Goal: Transaction & Acquisition: Purchase product/service

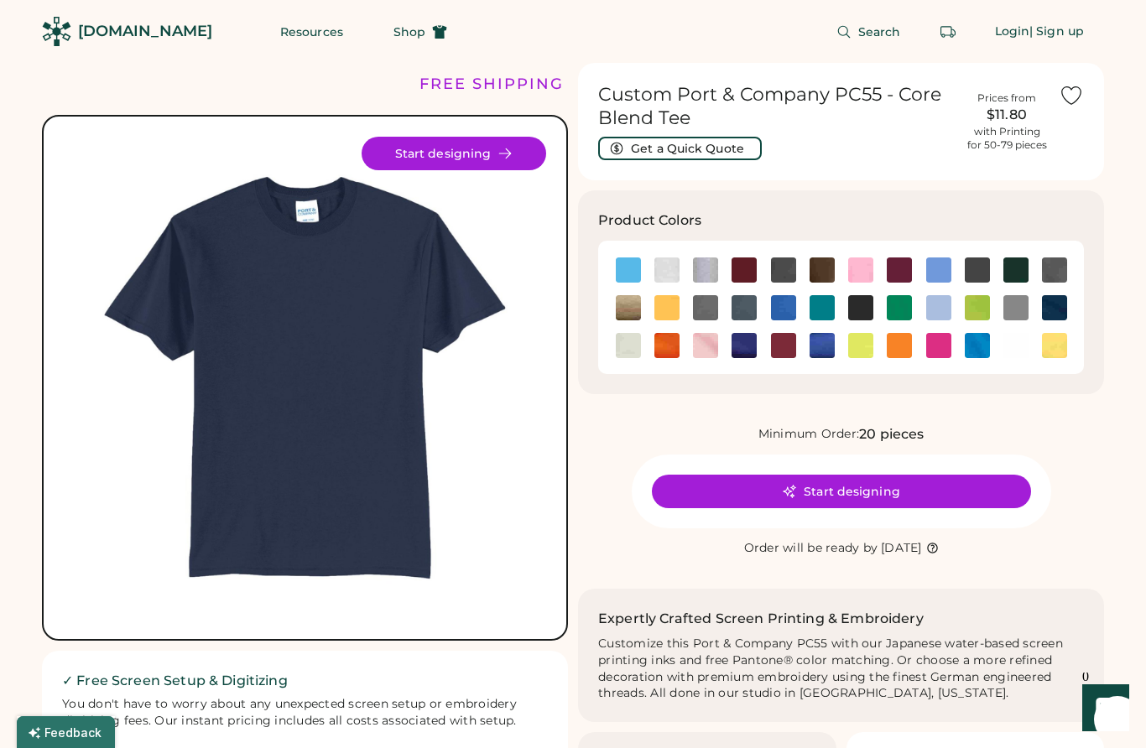
click at [926, 493] on button "Start designing" at bounding box center [841, 492] width 379 height 34
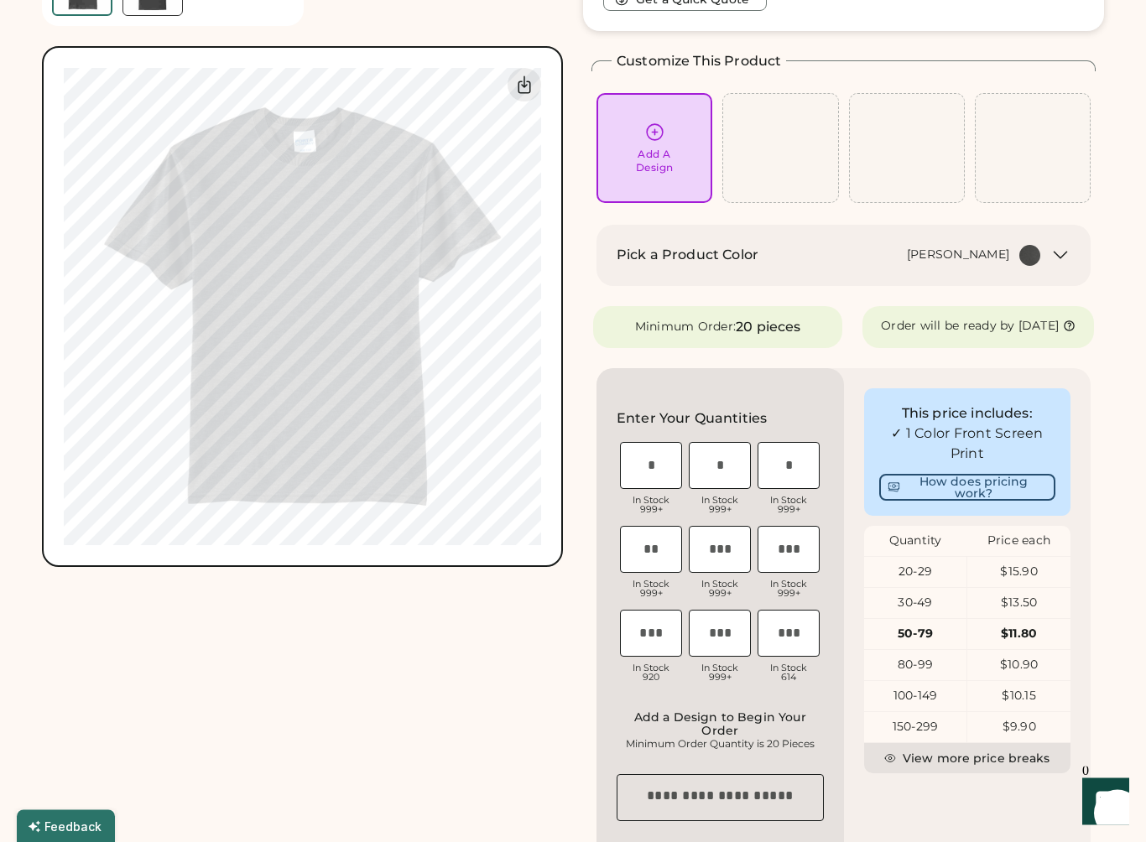
scroll to position [140, 0]
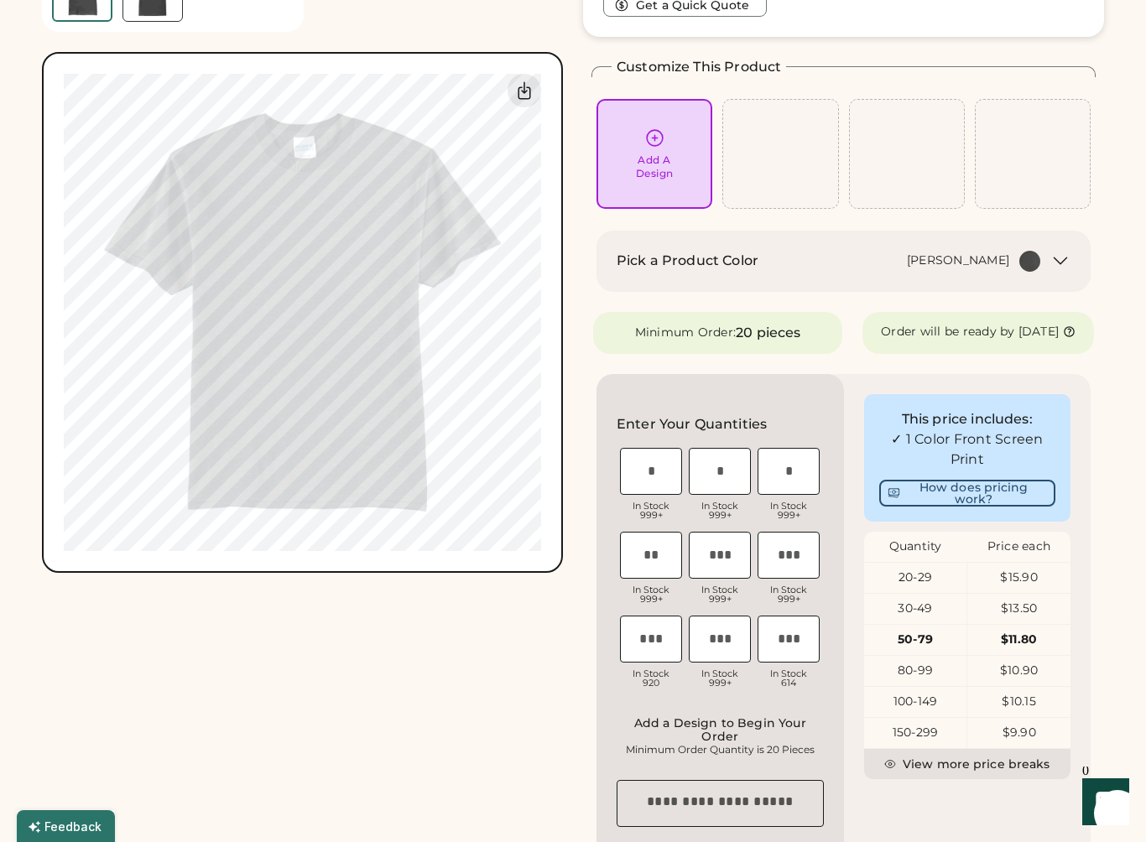
click at [1053, 265] on icon at bounding box center [1060, 261] width 20 height 20
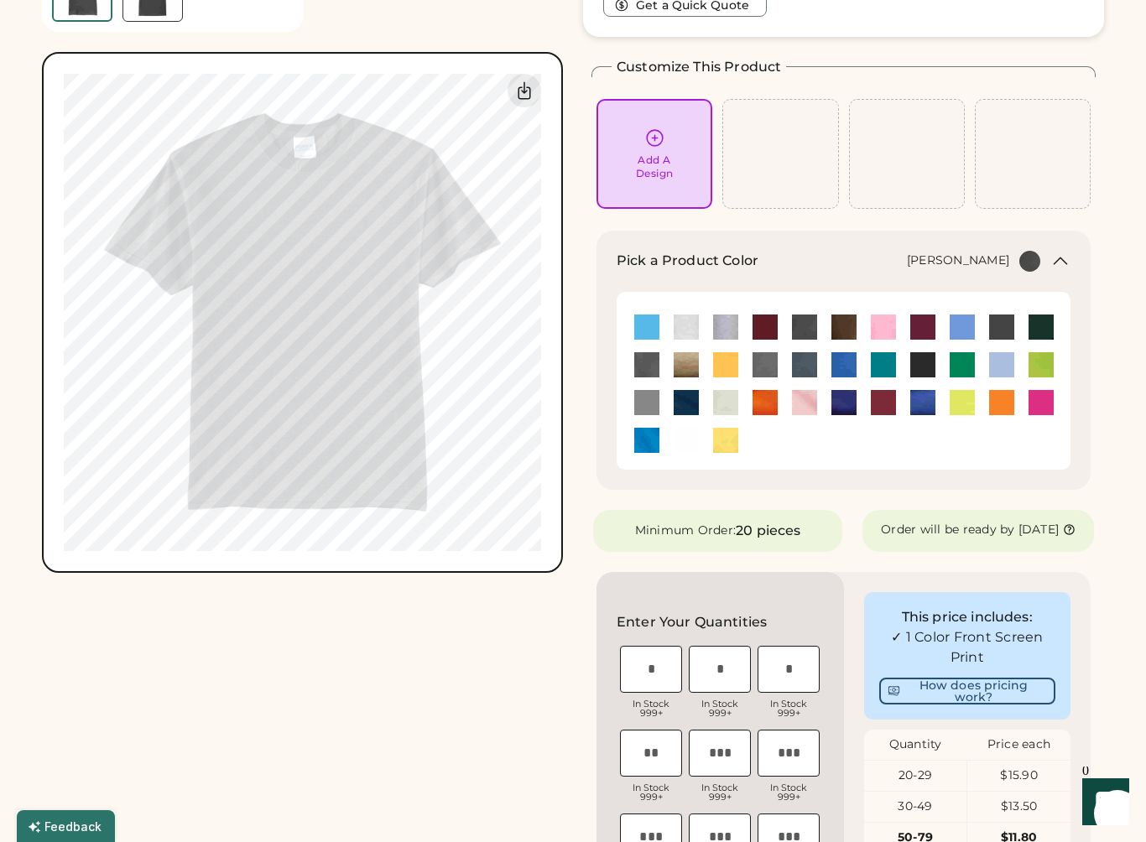
click at [682, 406] on img at bounding box center [686, 402] width 25 height 25
click at [845, 397] on img at bounding box center [844, 402] width 25 height 25
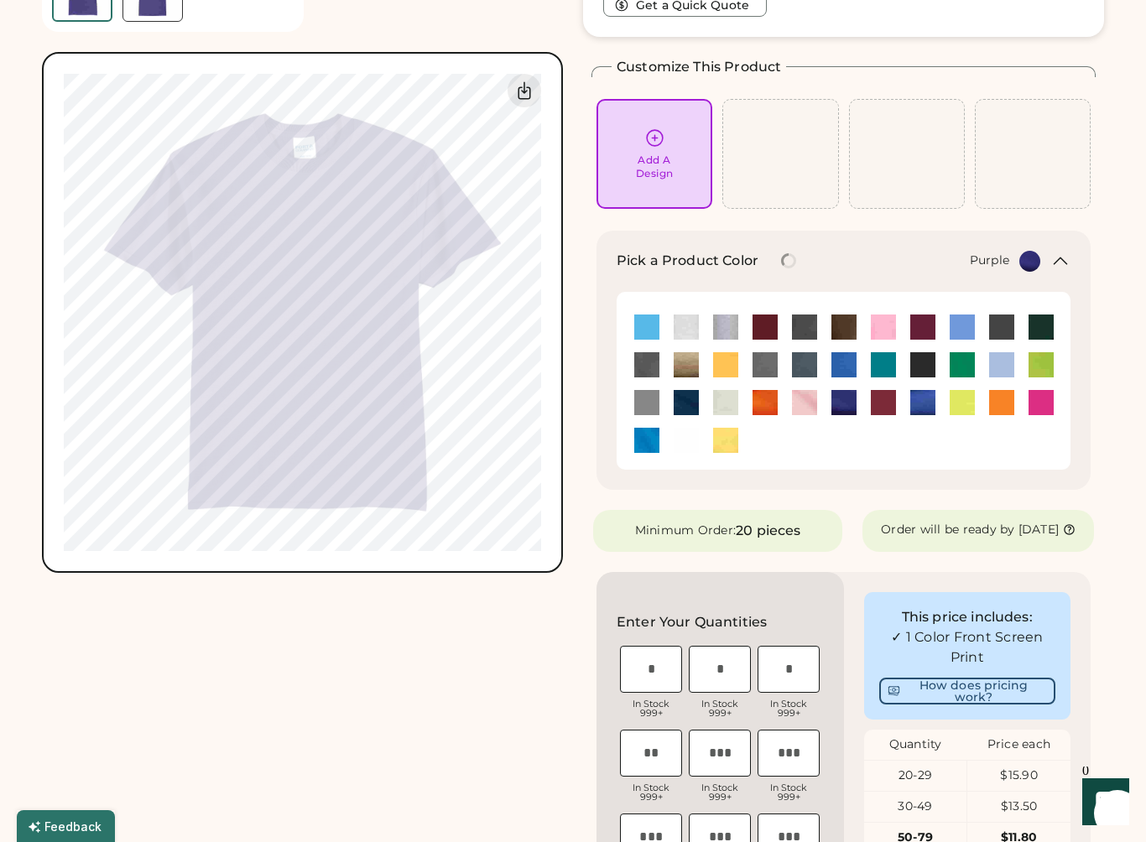
click at [1044, 328] on img at bounding box center [1041, 327] width 25 height 25
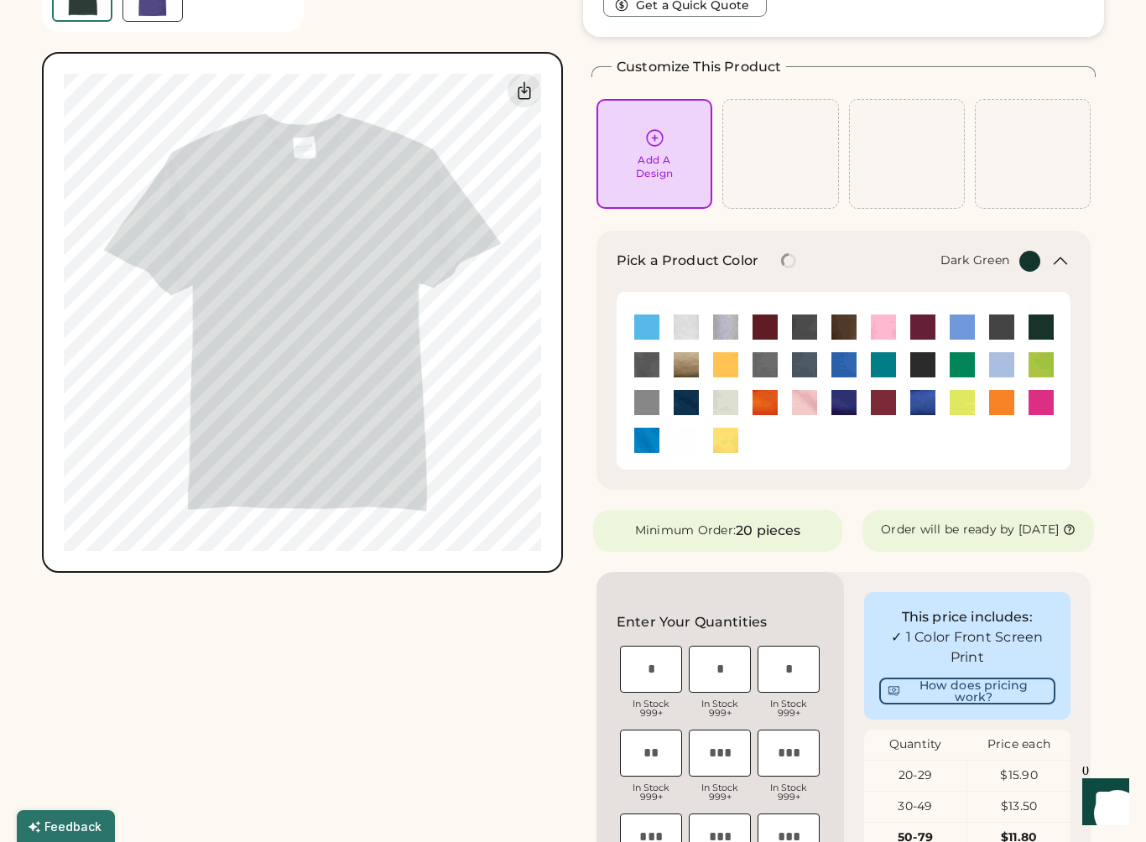
click at [924, 361] on img at bounding box center [922, 364] width 25 height 25
click at [667, 137] on div "Add A Design" at bounding box center [654, 154] width 92 height 53
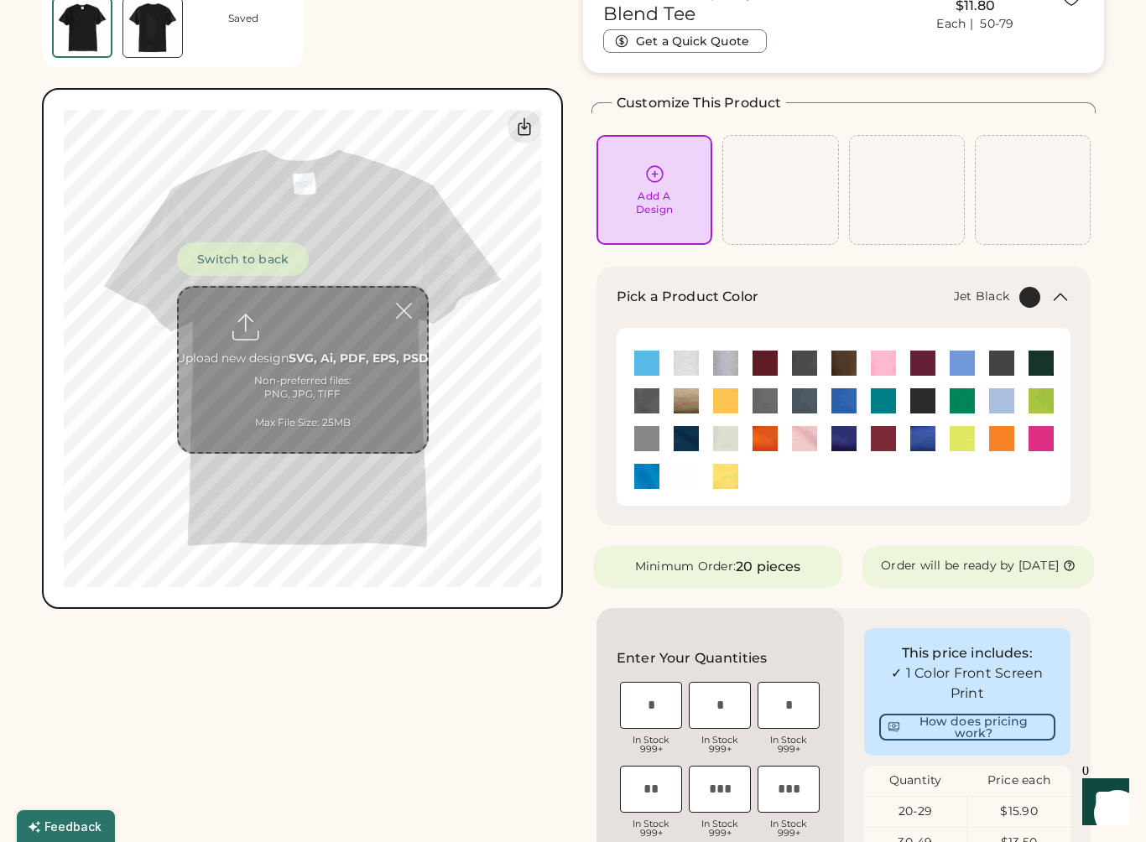
scroll to position [63, 0]
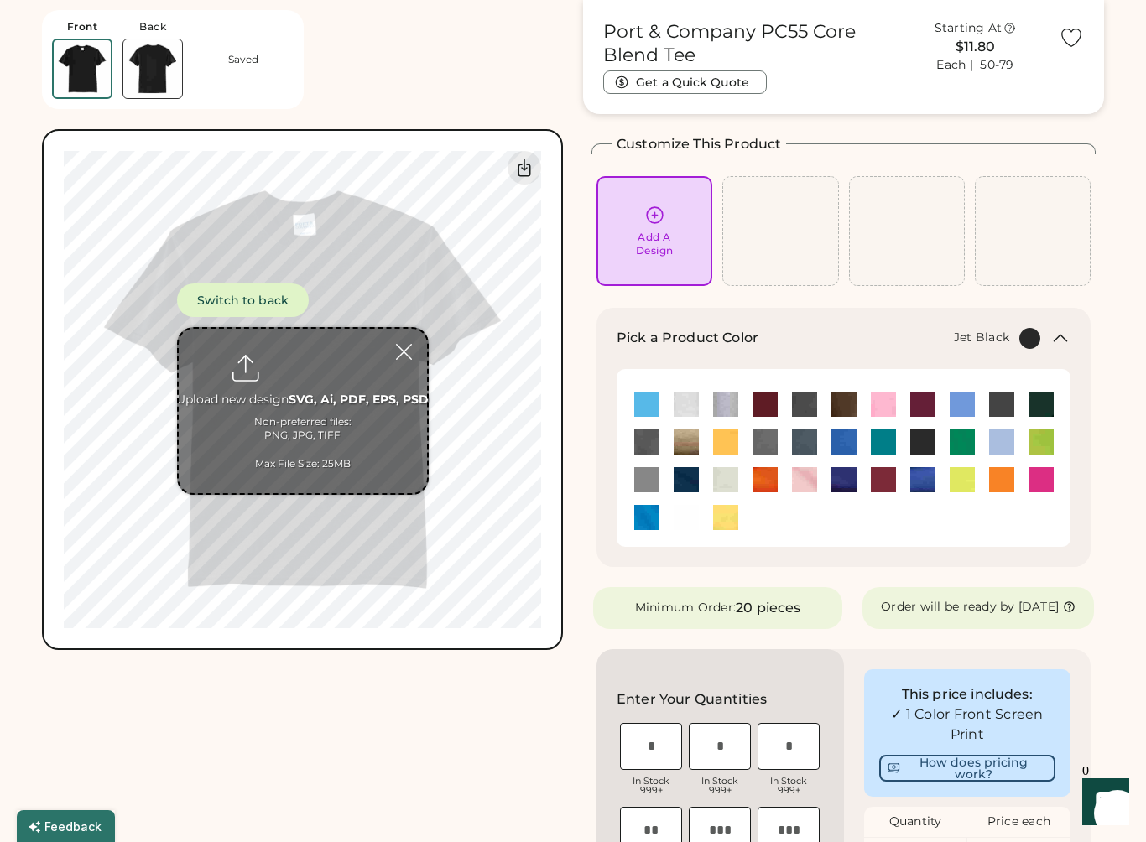
click at [321, 402] on input "file" at bounding box center [303, 411] width 248 height 164
type input "**********"
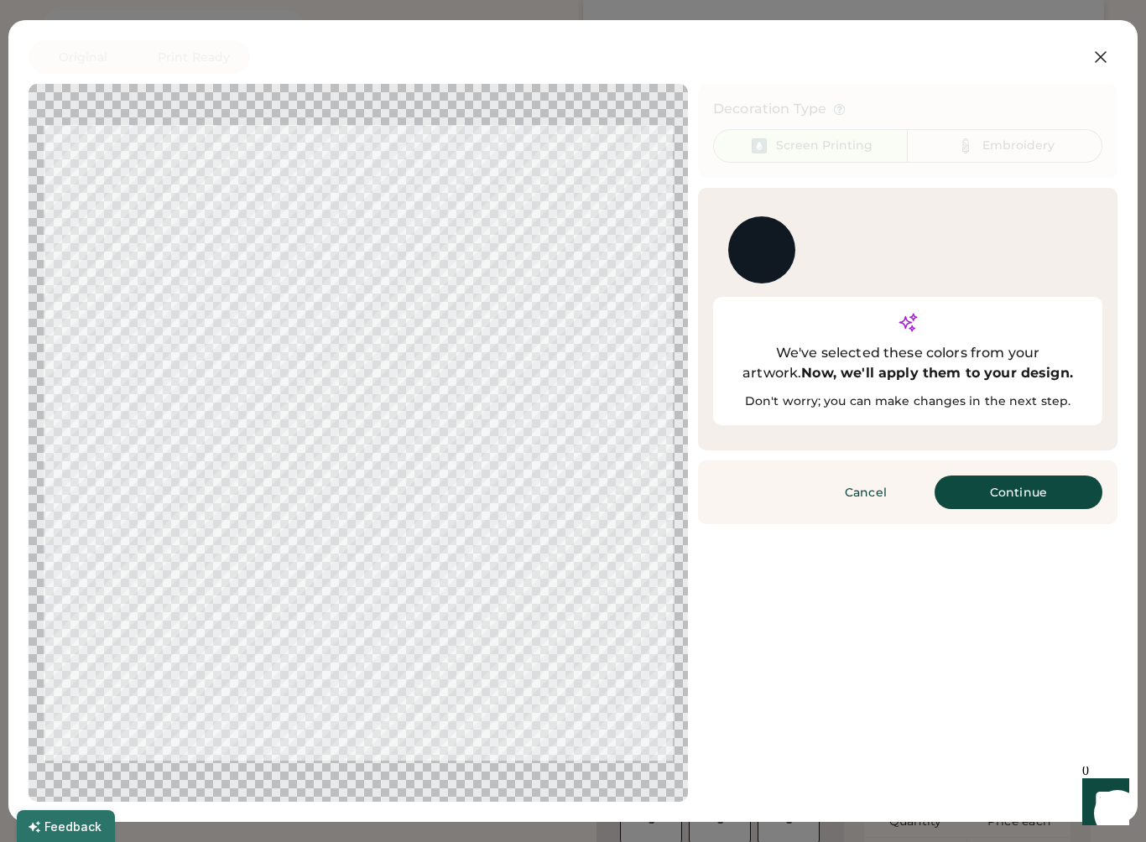
click at [1027, 476] on button "Continue" at bounding box center [1019, 493] width 168 height 34
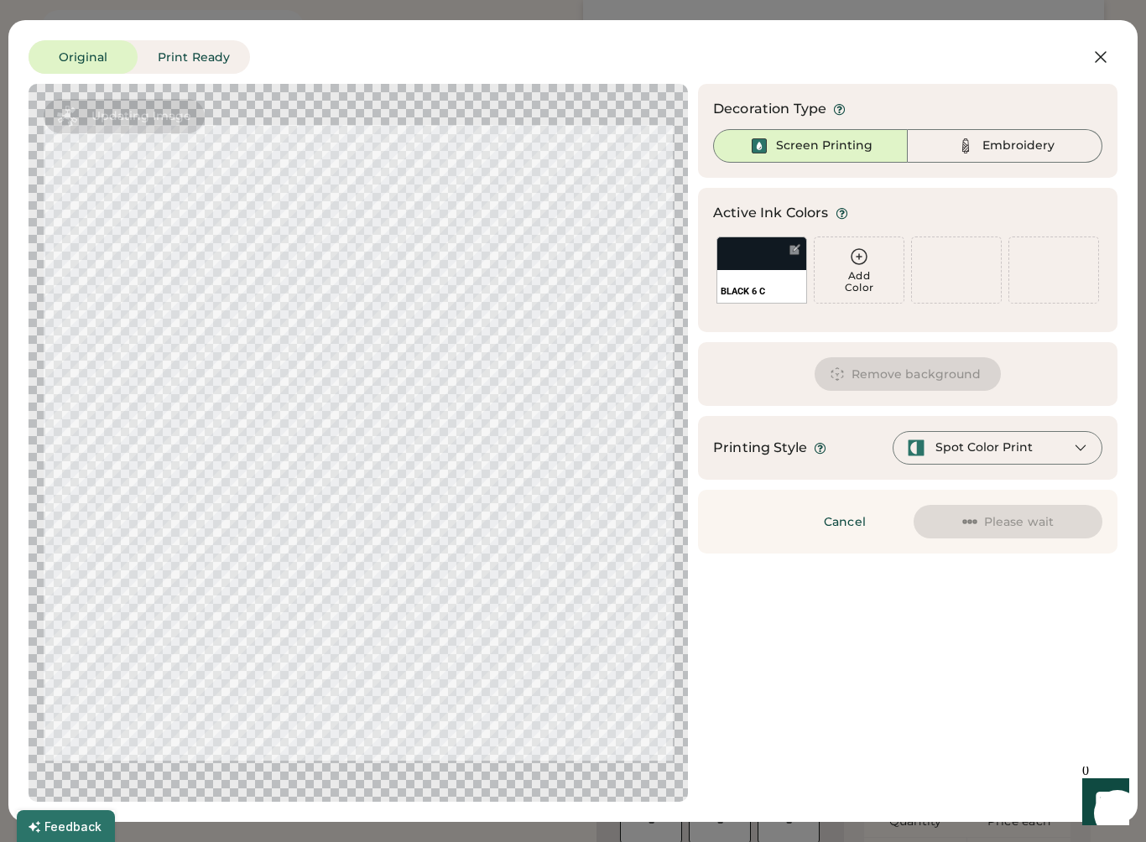
click at [1030, 461] on div "Spot Color Print" at bounding box center [998, 448] width 210 height 34
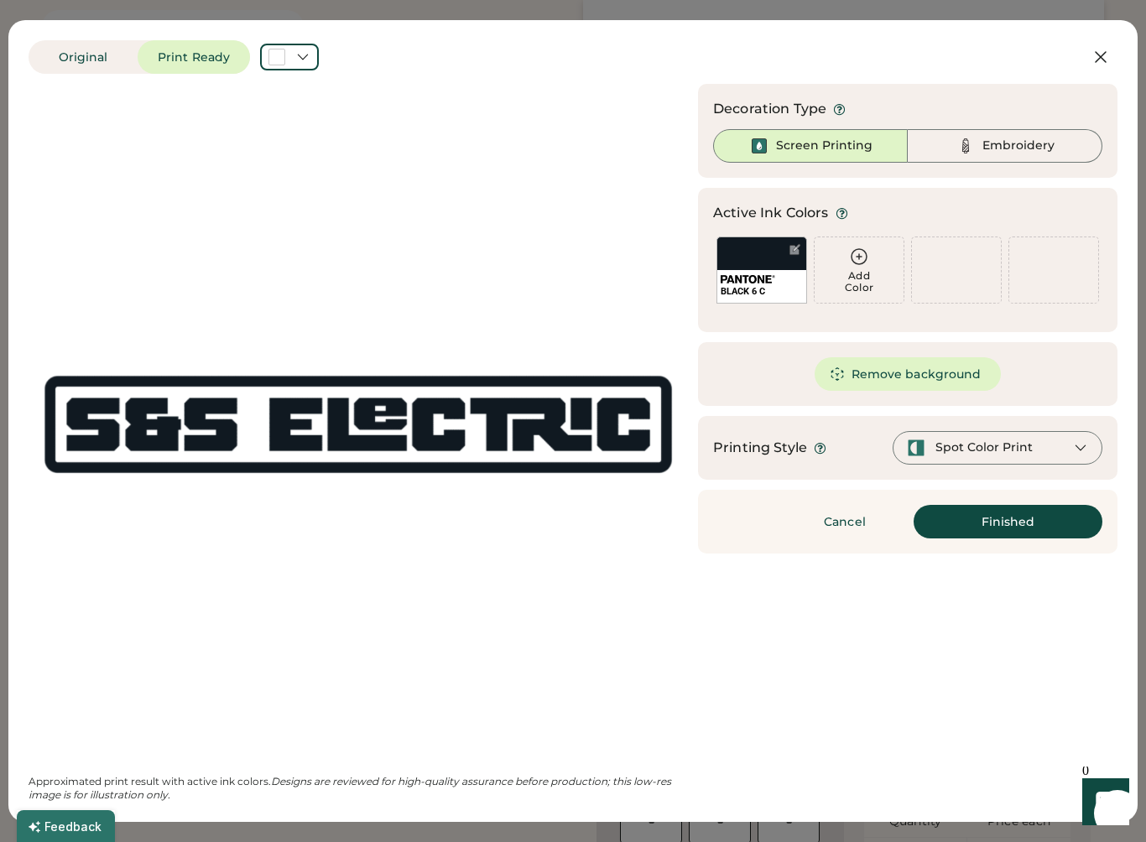
click at [860, 277] on div "Add Color" at bounding box center [859, 281] width 89 height 23
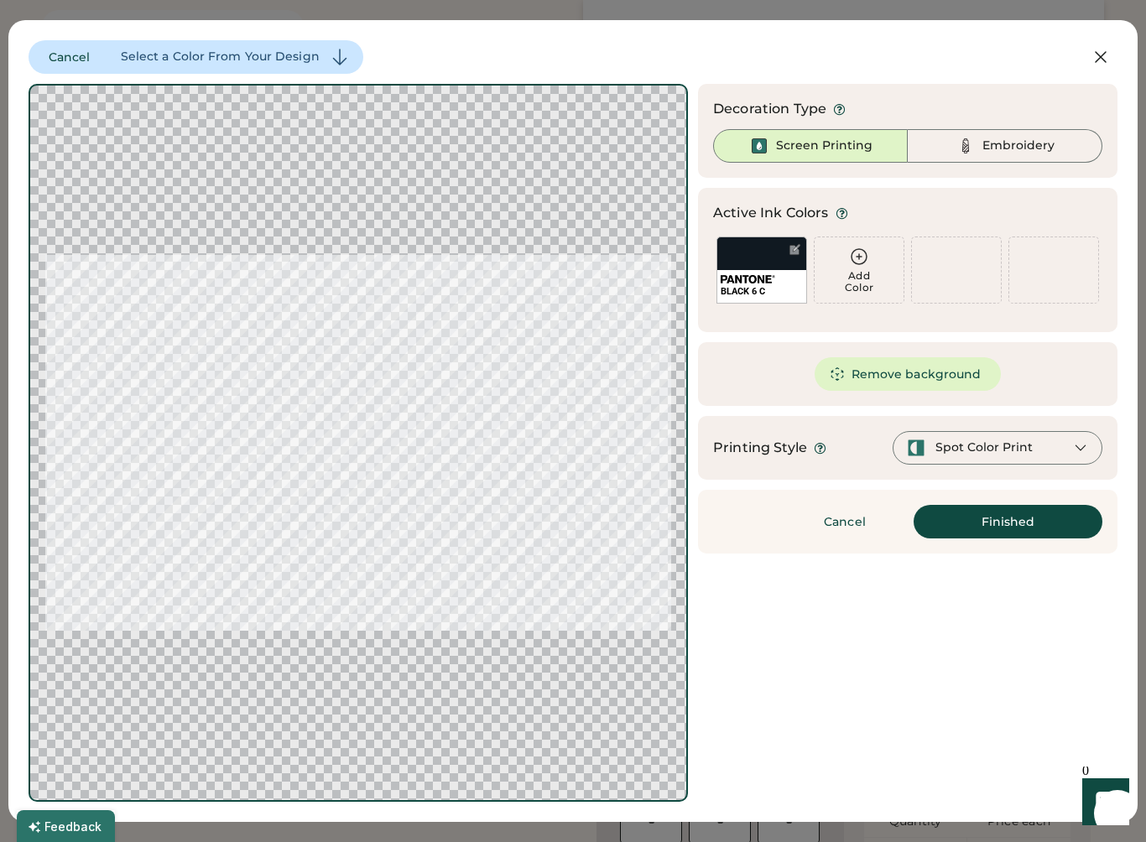
scroll to position [0, 0]
click at [783, 267] on div "BLACK 6 C" at bounding box center [762, 270] width 91 height 67
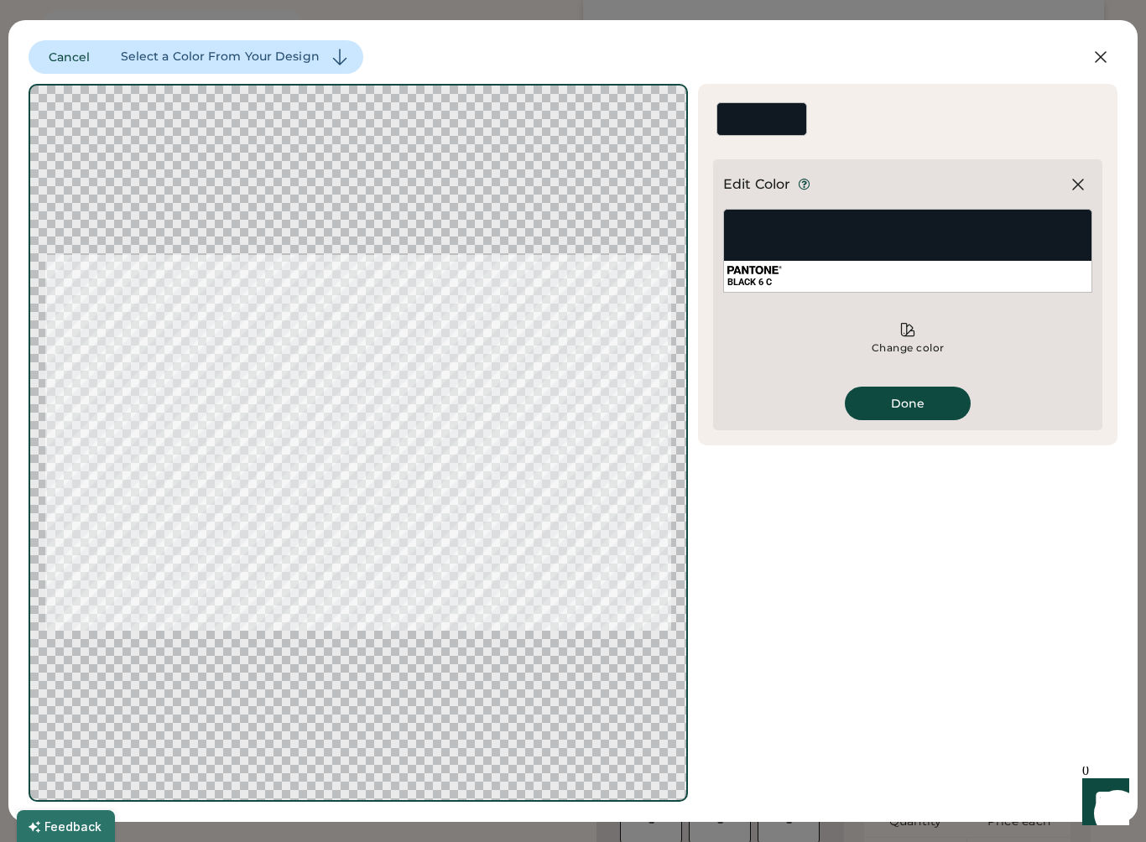
click at [934, 397] on button "Done" at bounding box center [908, 404] width 126 height 34
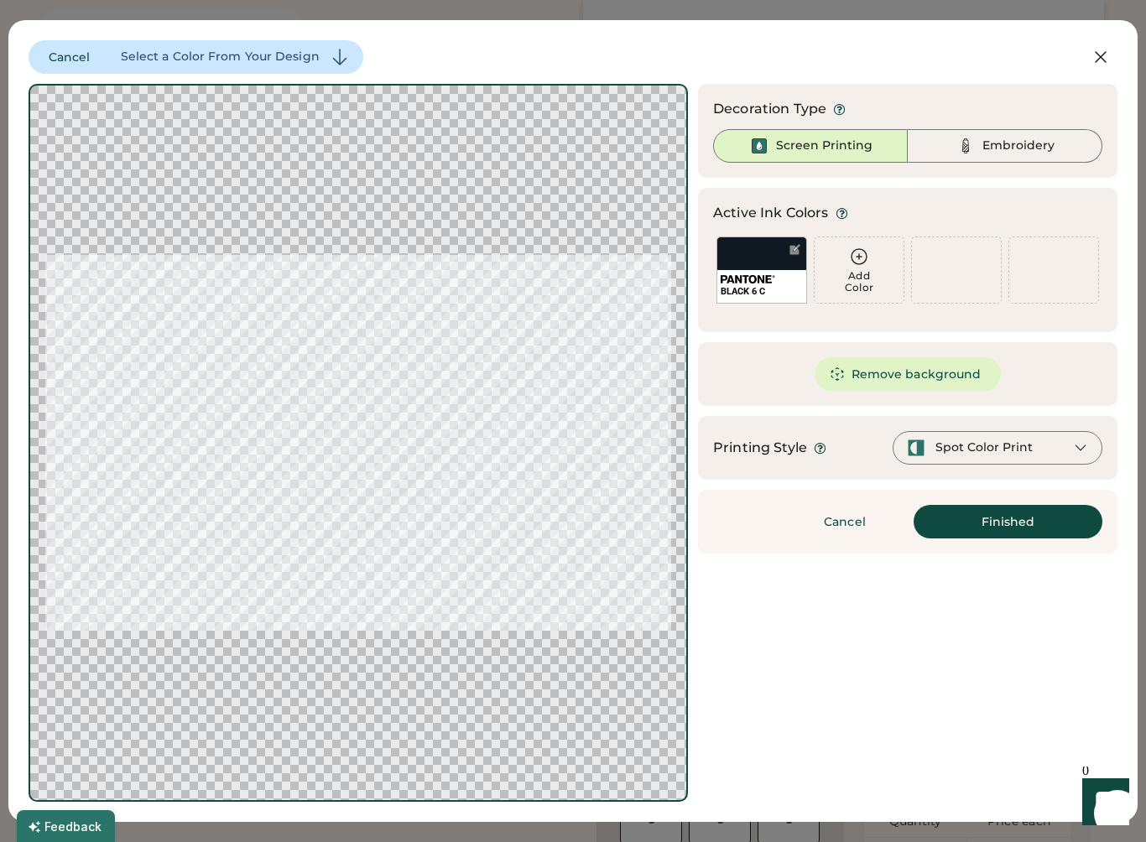
click at [858, 254] on icon at bounding box center [859, 257] width 20 height 20
click at [864, 256] on icon at bounding box center [859, 257] width 20 height 20
click at [318, 51] on div "Cancel Select a Color From Your Design" at bounding box center [196, 57] width 335 height 34
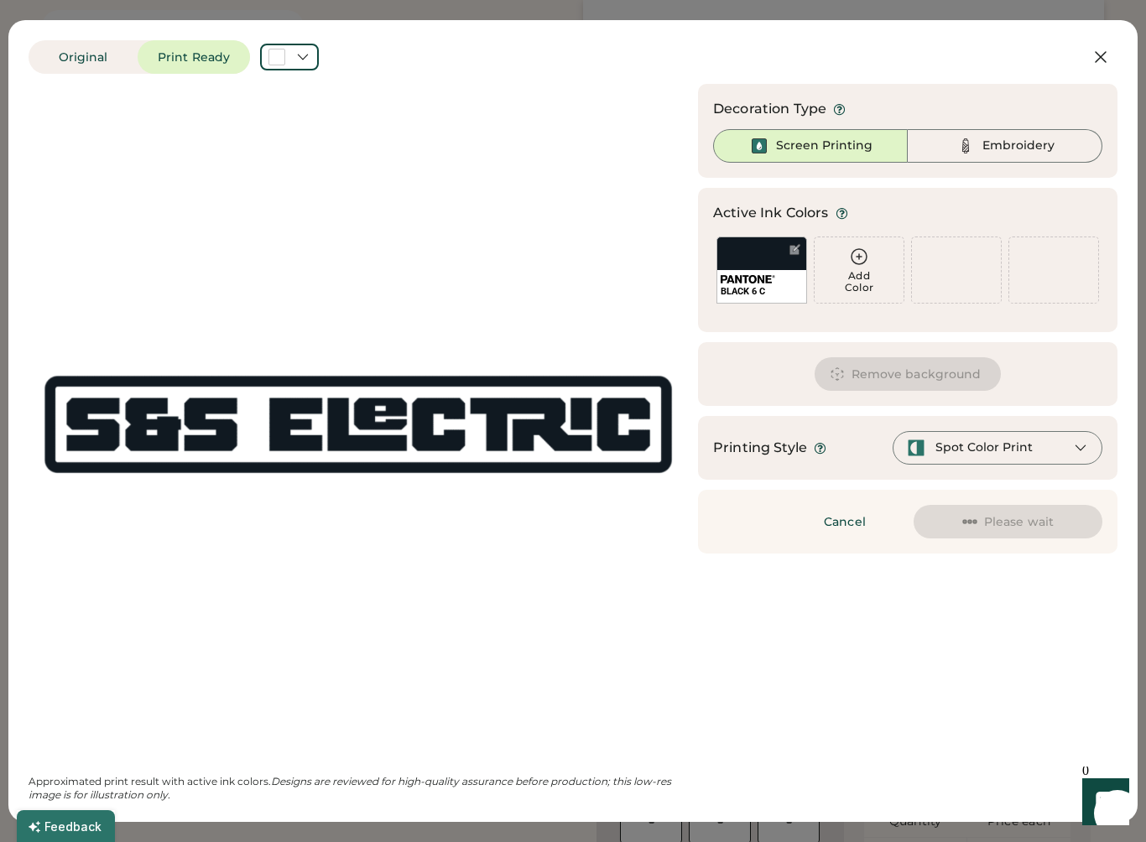
click at [862, 258] on icon at bounding box center [859, 257] width 20 height 20
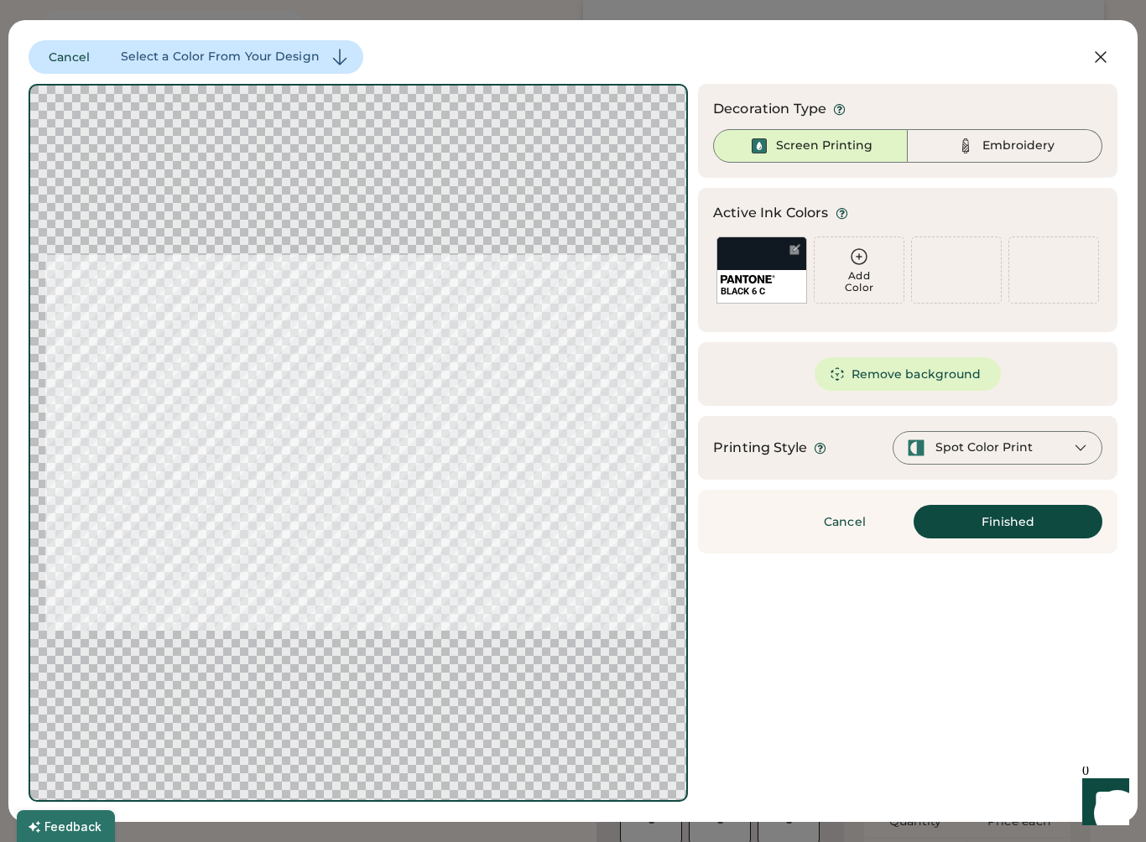
click at [787, 250] on div at bounding box center [794, 249] width 17 height 17
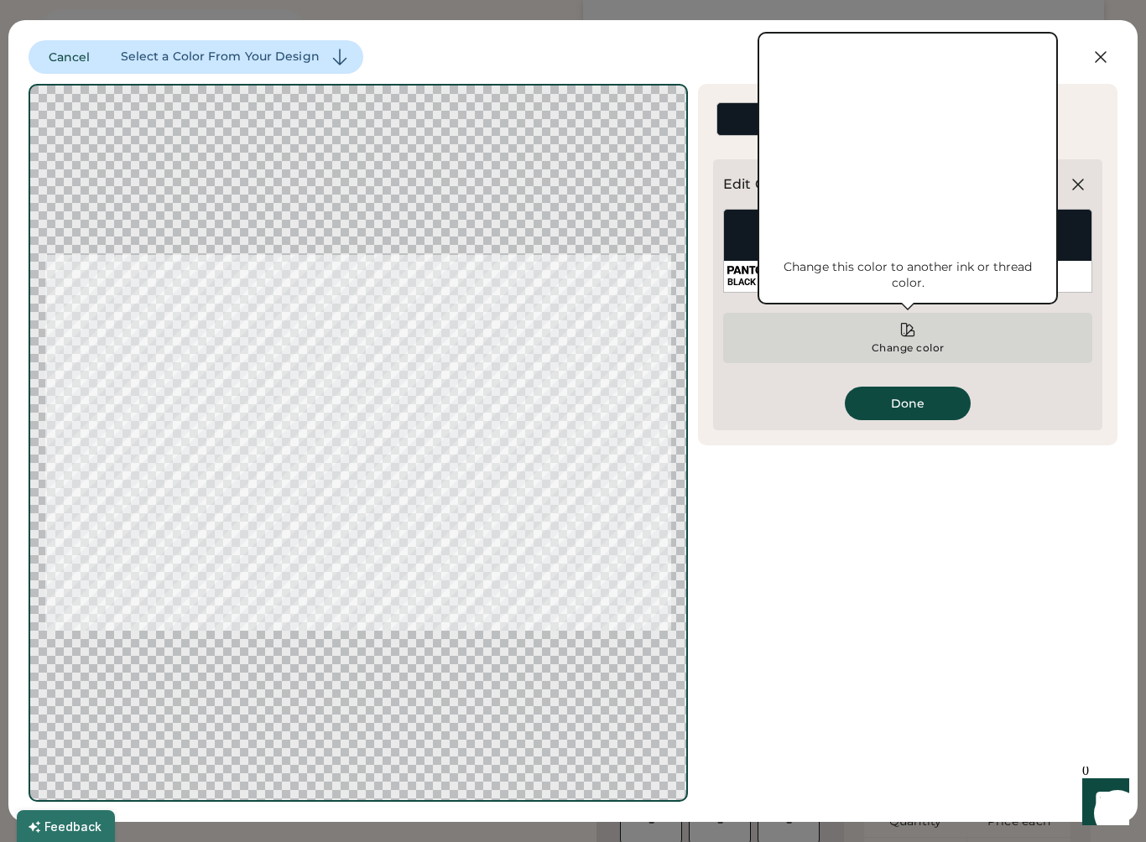
click at [912, 339] on div "Change color" at bounding box center [907, 338] width 369 height 50
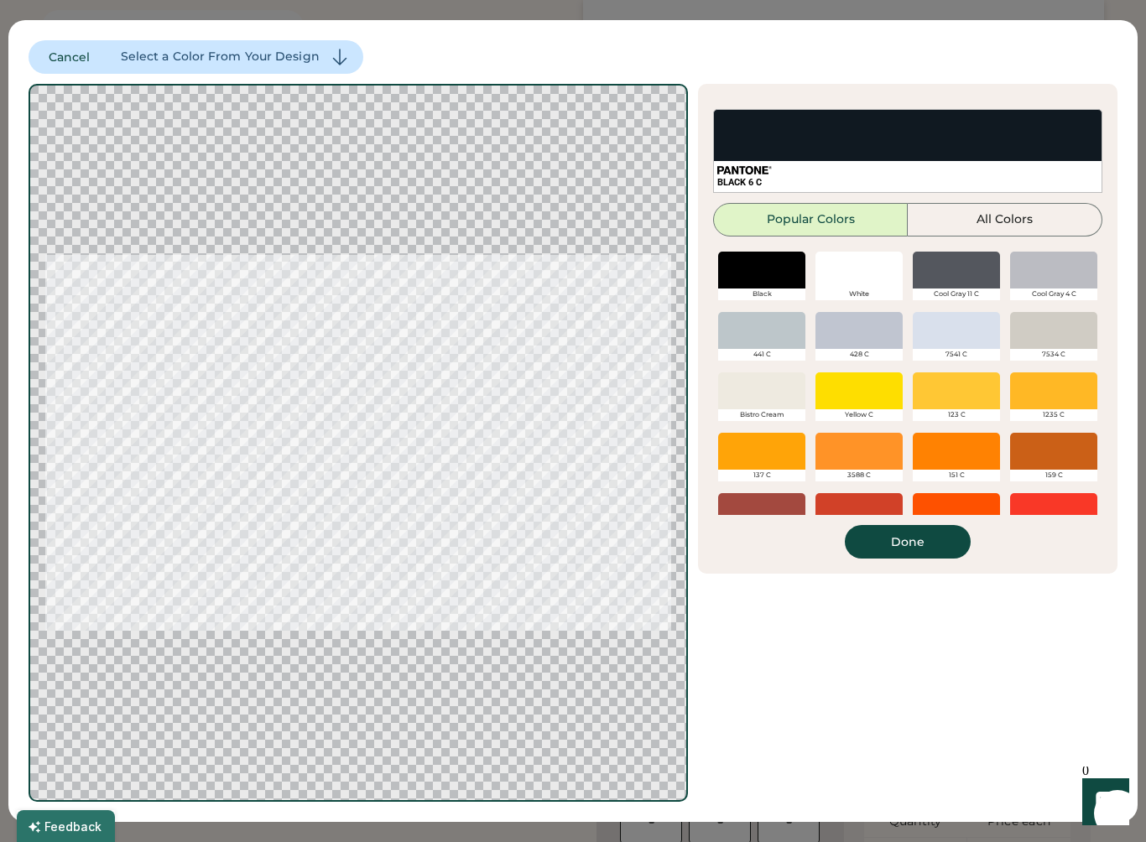
click at [771, 337] on div at bounding box center [761, 330] width 87 height 37
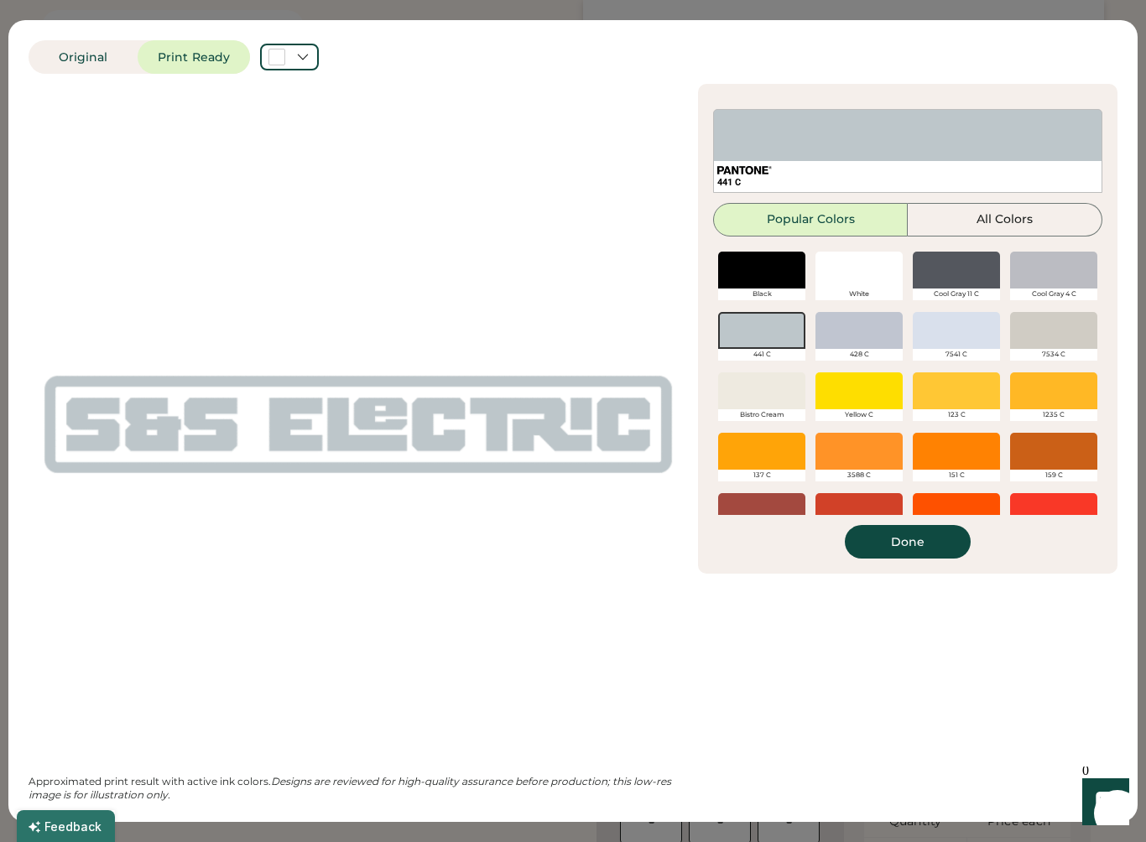
click at [928, 545] on button "Done" at bounding box center [908, 542] width 126 height 34
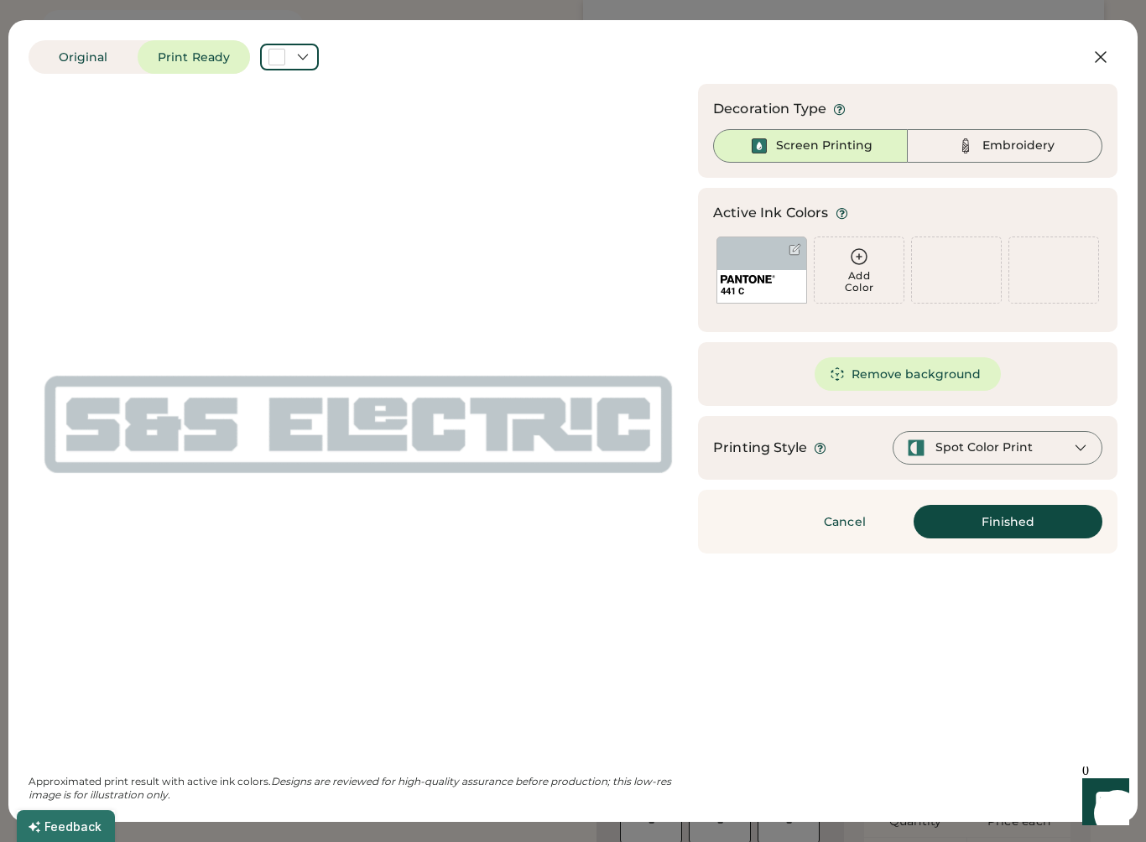
click at [1023, 514] on button "Finished" at bounding box center [1008, 522] width 189 height 34
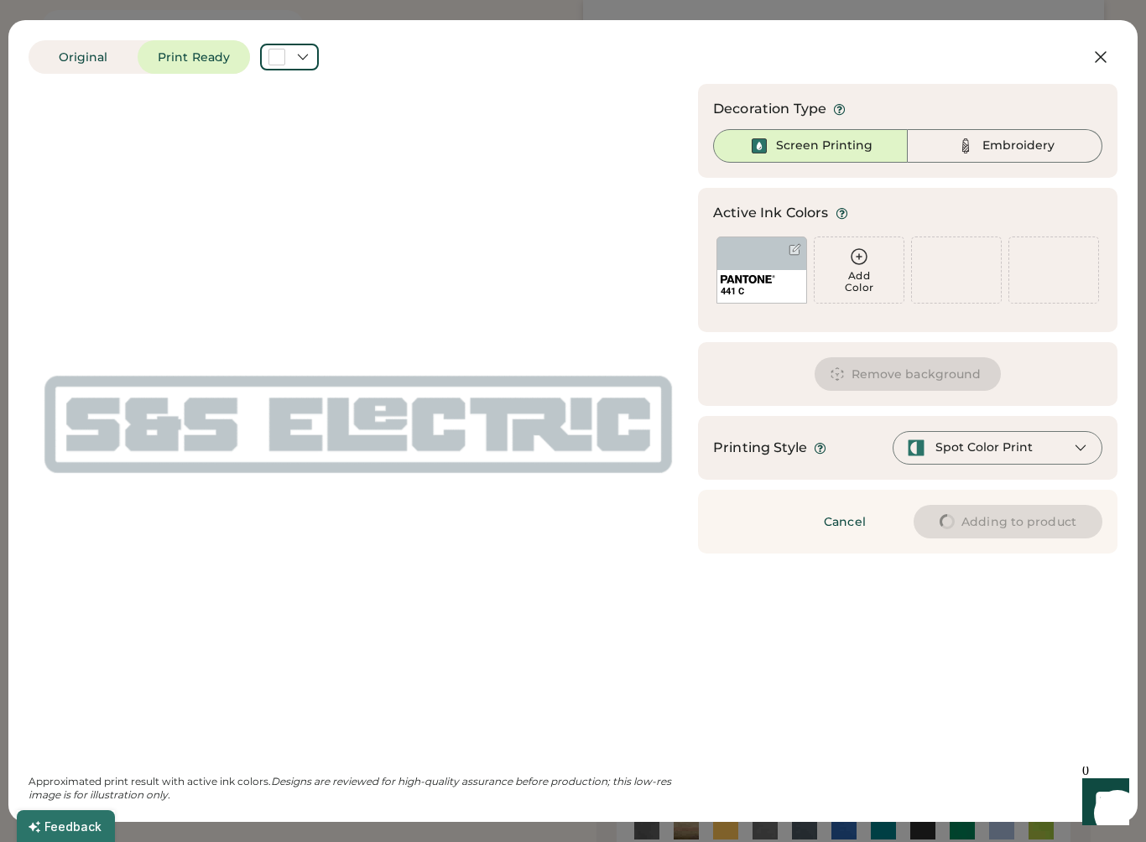
type input "****"
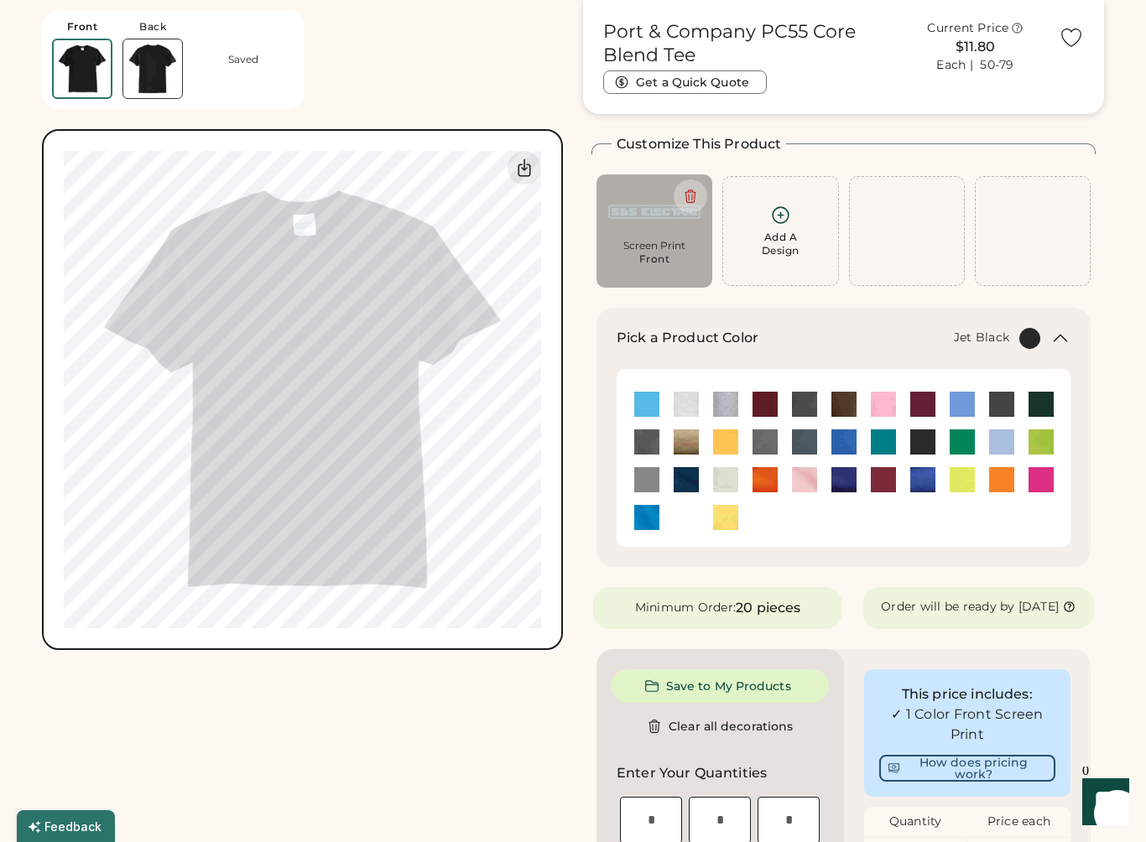
type input "****"
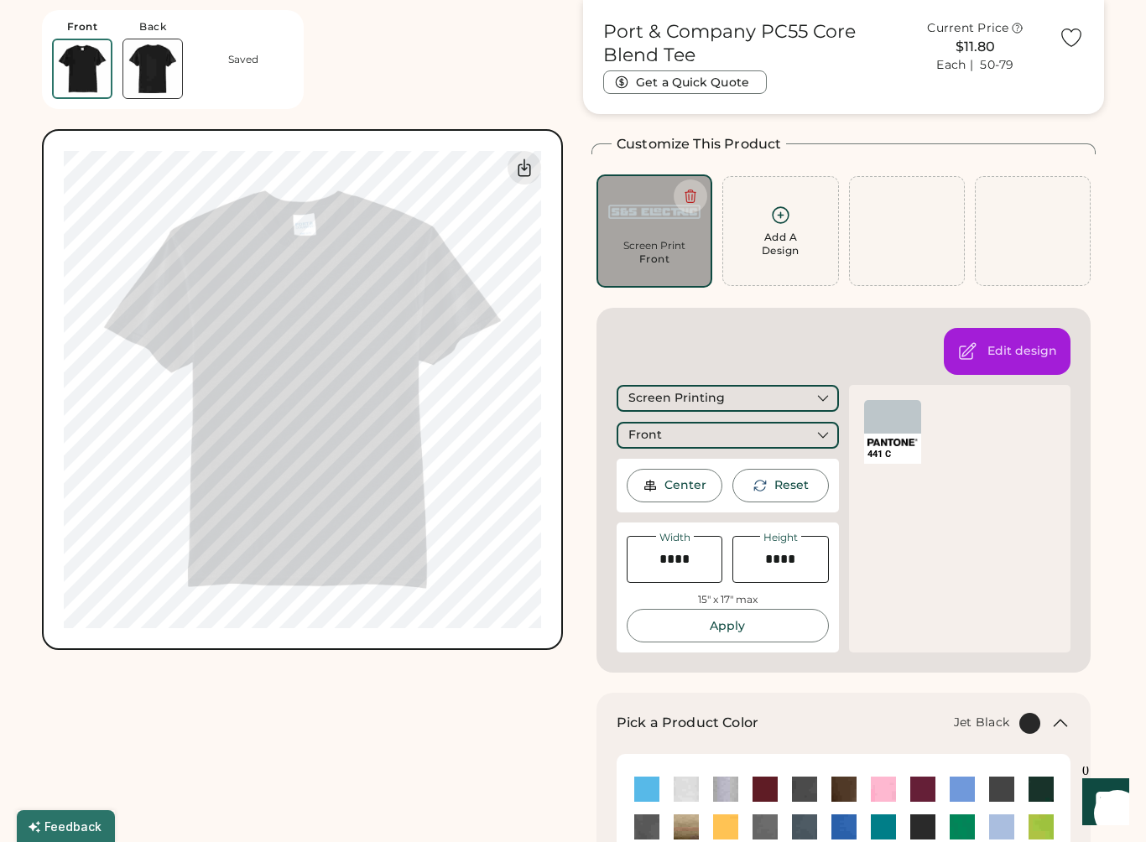
click at [814, 430] on div "Front" at bounding box center [728, 435] width 222 height 27
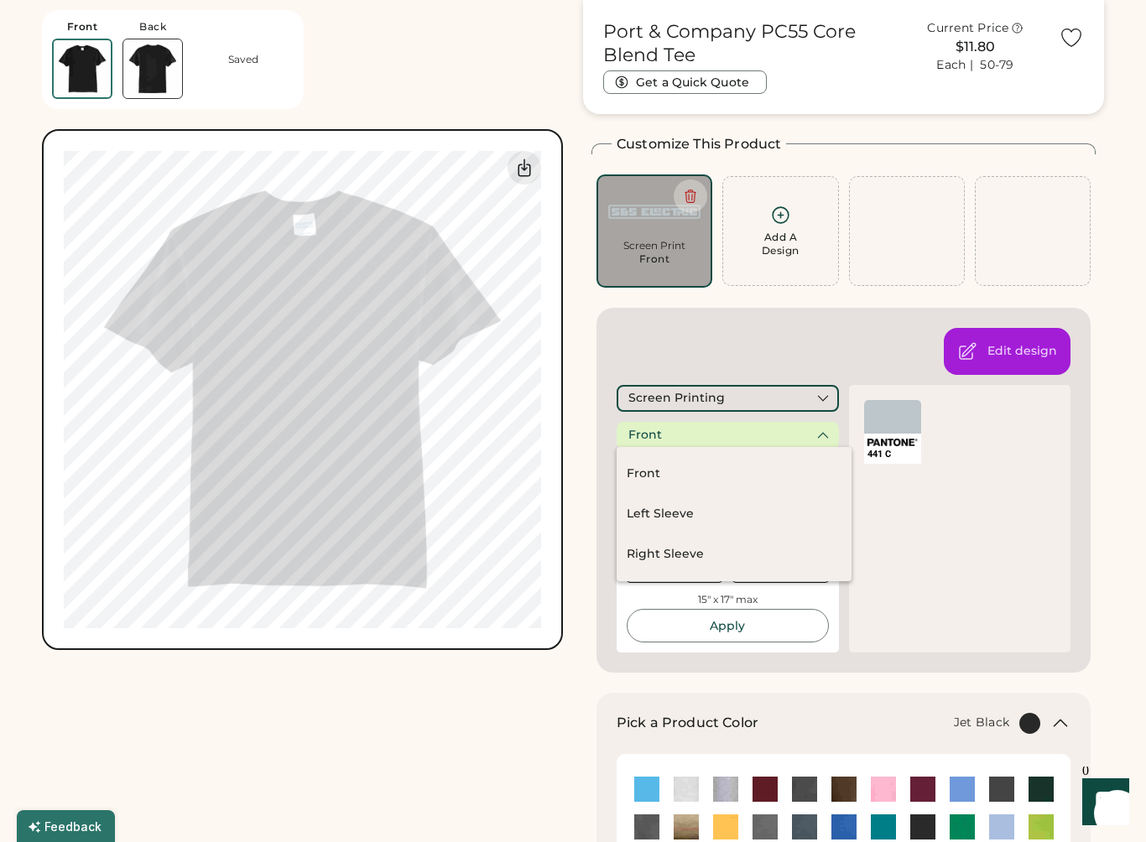
click at [785, 467] on div "Front" at bounding box center [734, 474] width 235 height 40
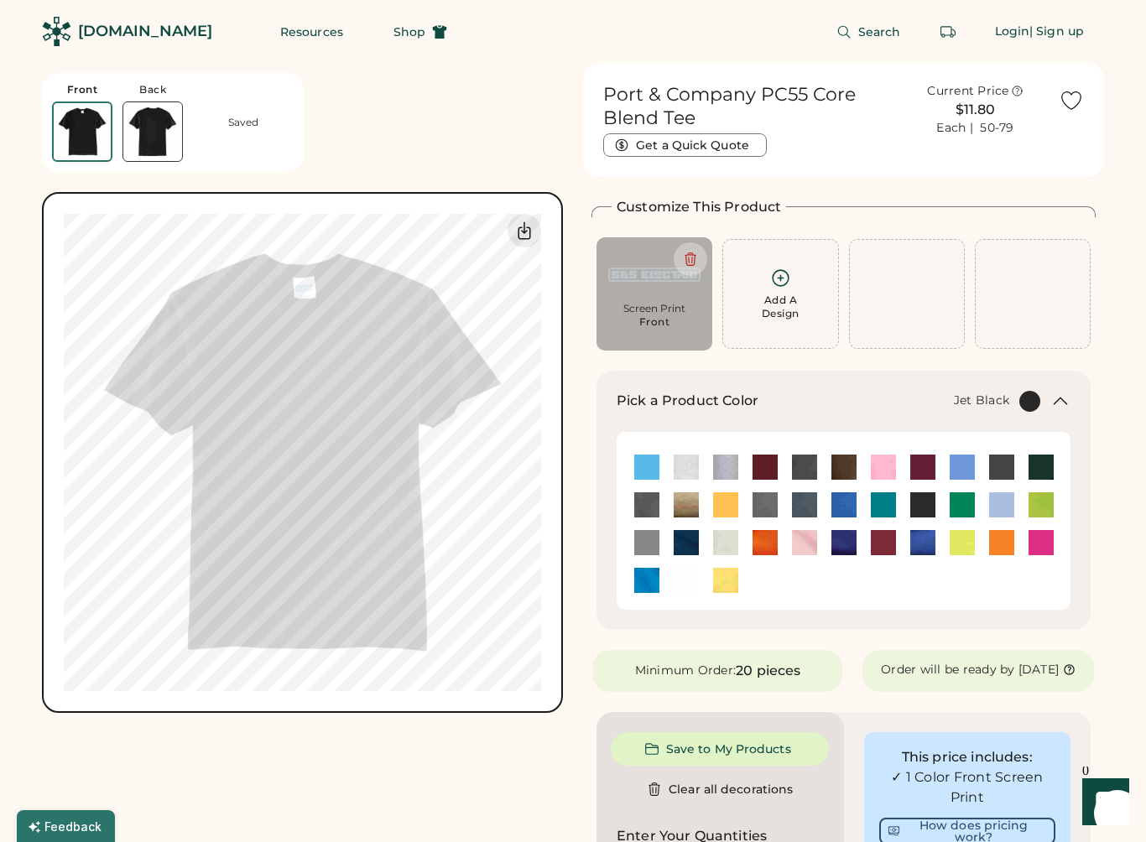
type input "****"
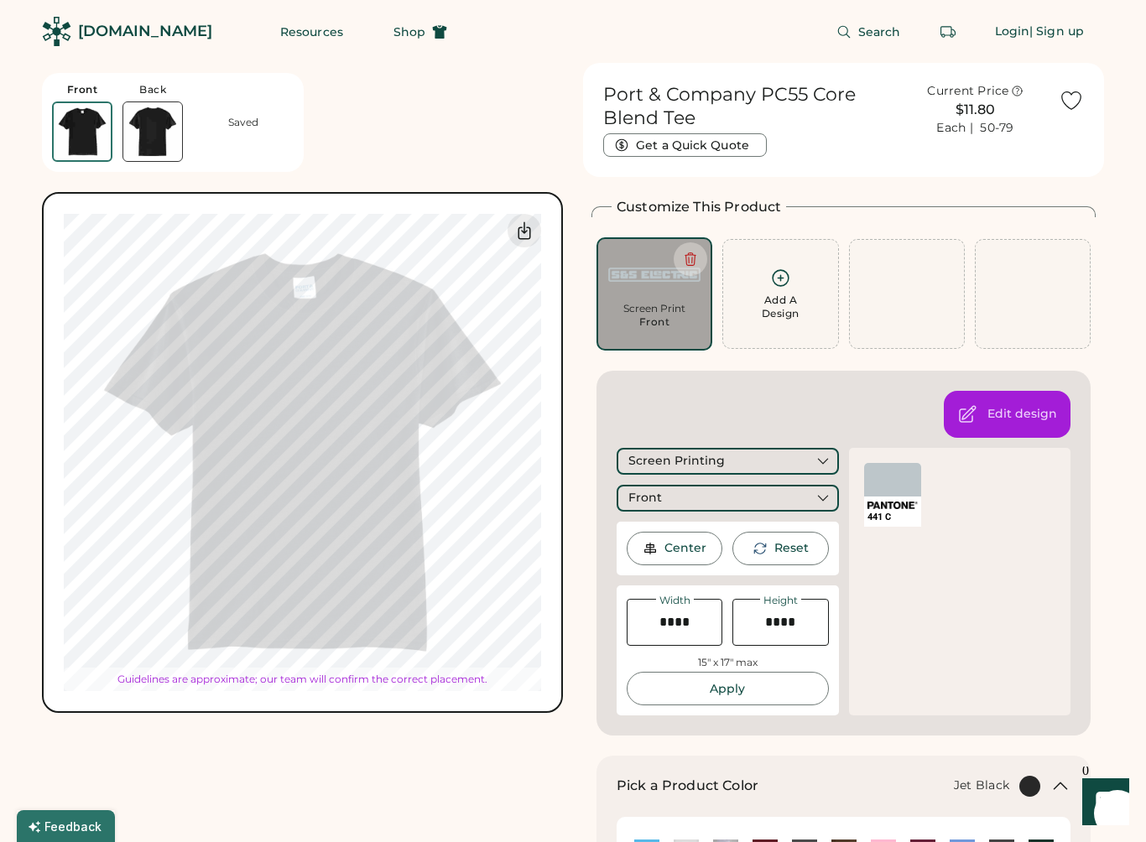
type input "****"
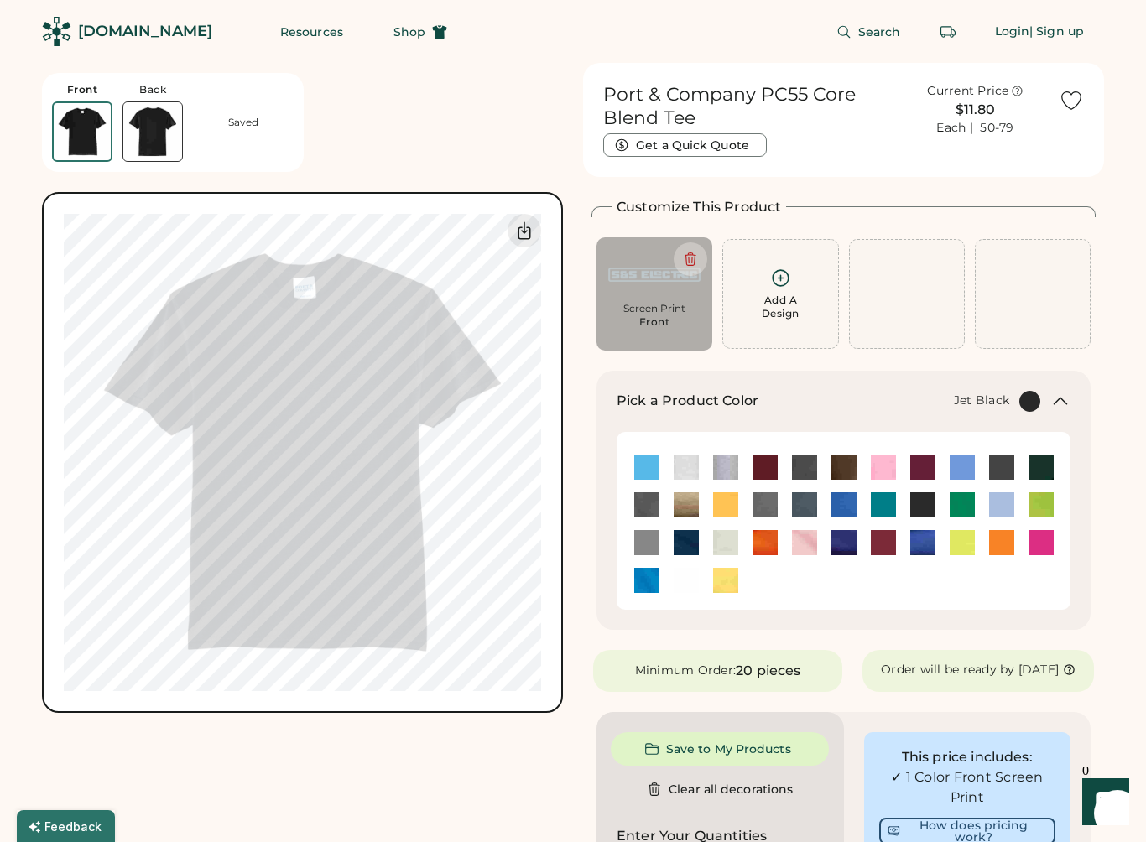
click at [1095, 428] on div "Port & Company PC55 Core Blend Tee Get a Quick Quote Current Price $11.80 Each …" at bounding box center [843, 851] width 521 height 1576
click at [673, 310] on div "Screen Print" at bounding box center [654, 308] width 92 height 13
type input "****"
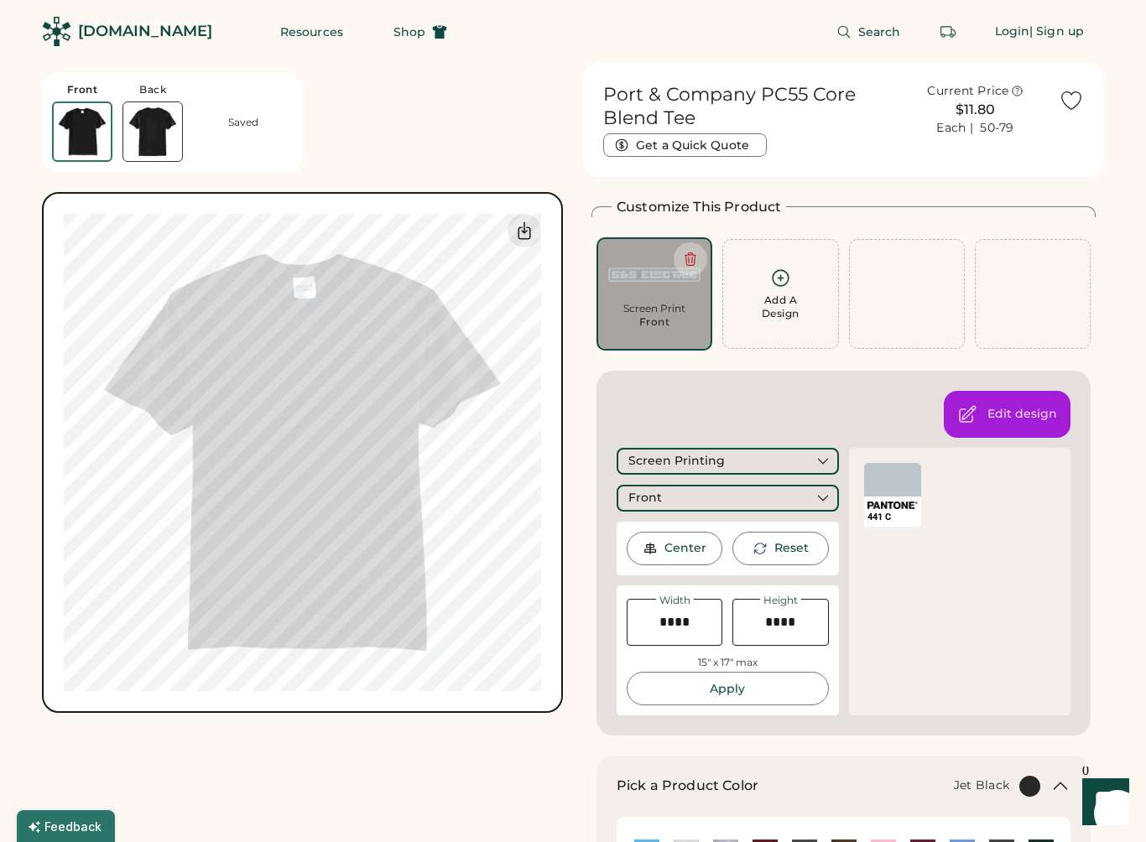
click at [766, 506] on div "Front" at bounding box center [728, 498] width 222 height 27
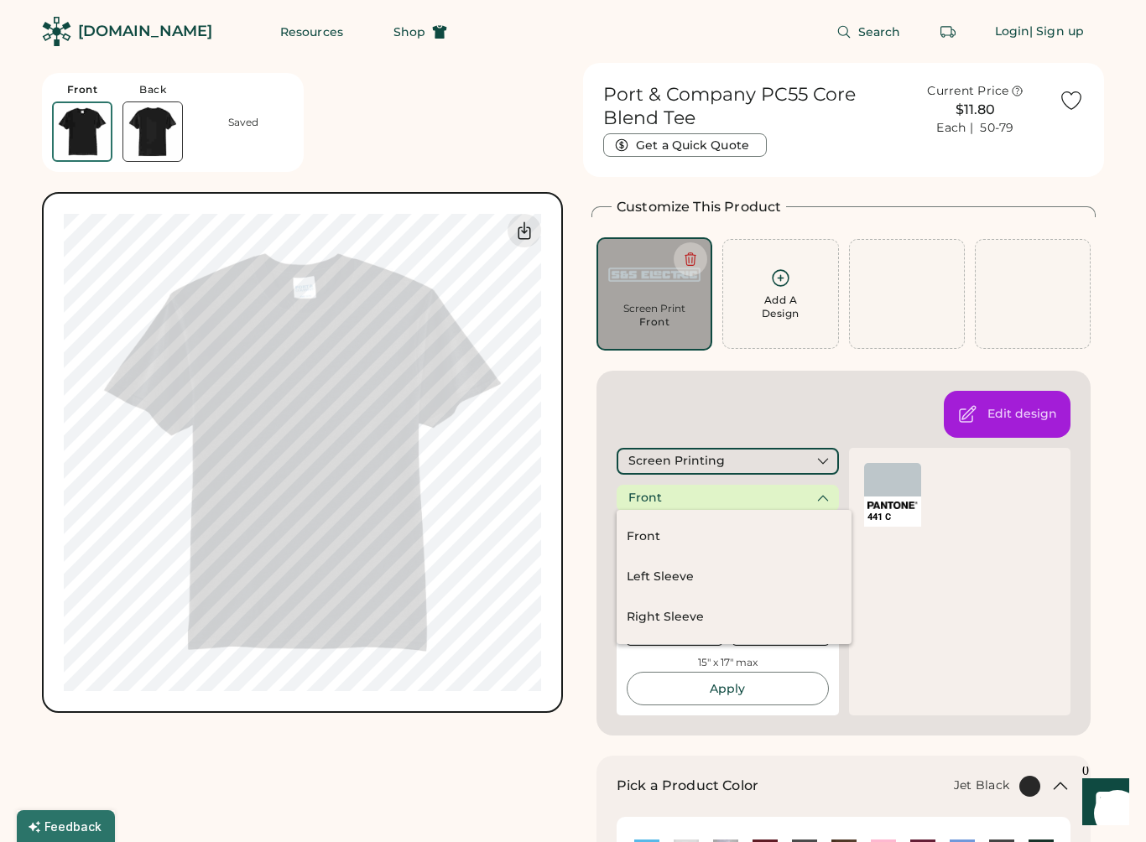
click at [821, 414] on div "Edit design Screen Printing Front Thanks! We'll make note of this design placem…" at bounding box center [844, 553] width 494 height 365
click at [932, 577] on div "441 C" at bounding box center [960, 582] width 222 height 268
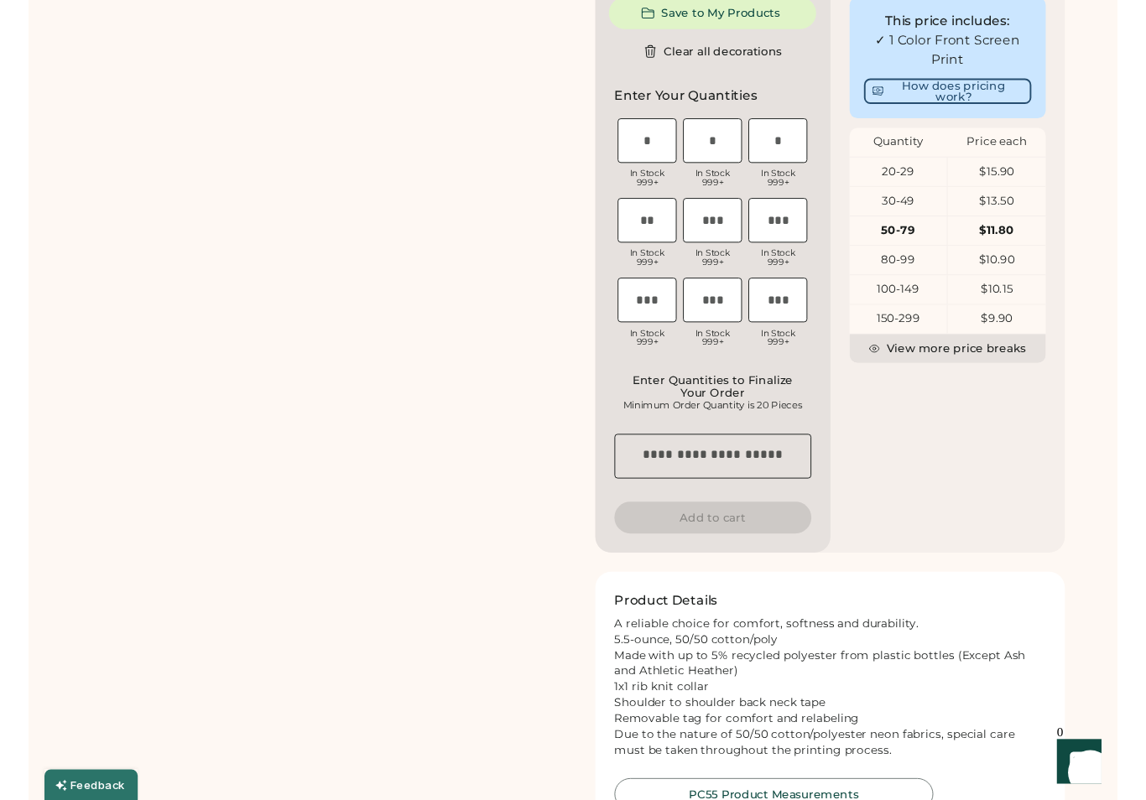
scroll to position [1122, 0]
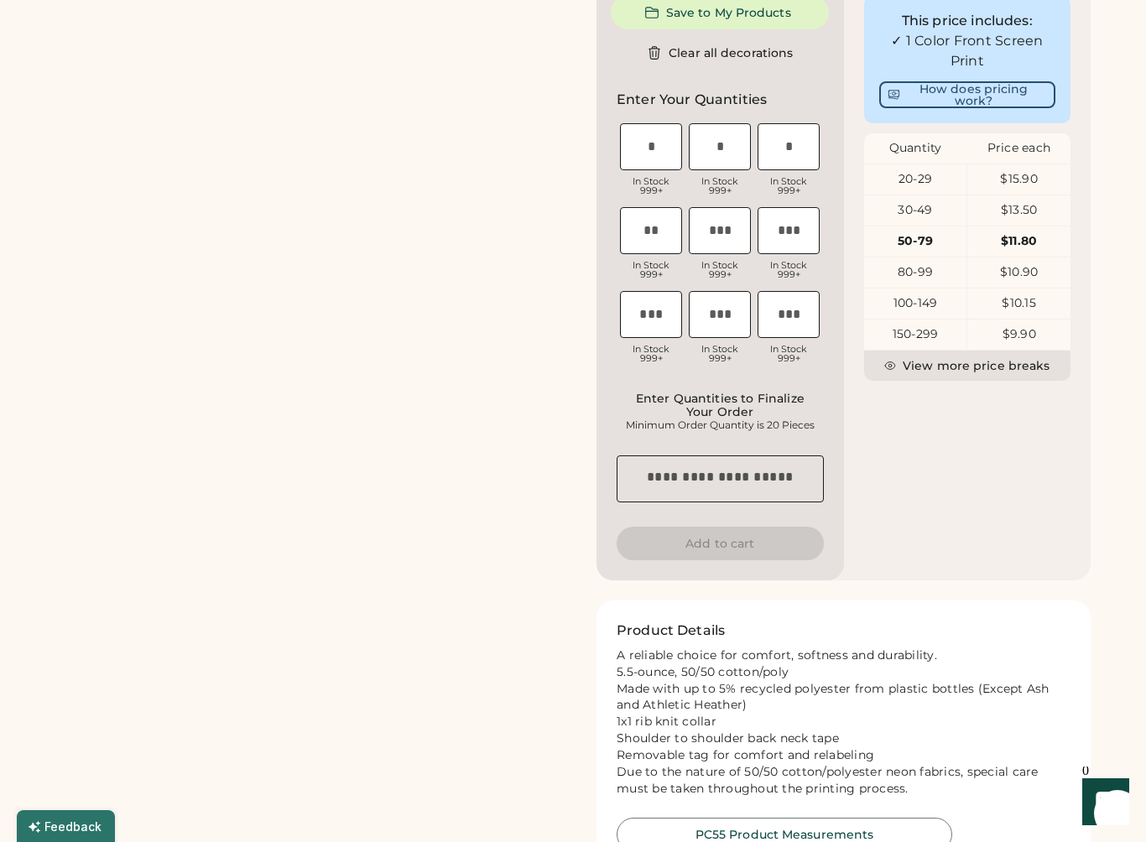
click at [660, 326] on input "tel" at bounding box center [651, 314] width 62 height 47
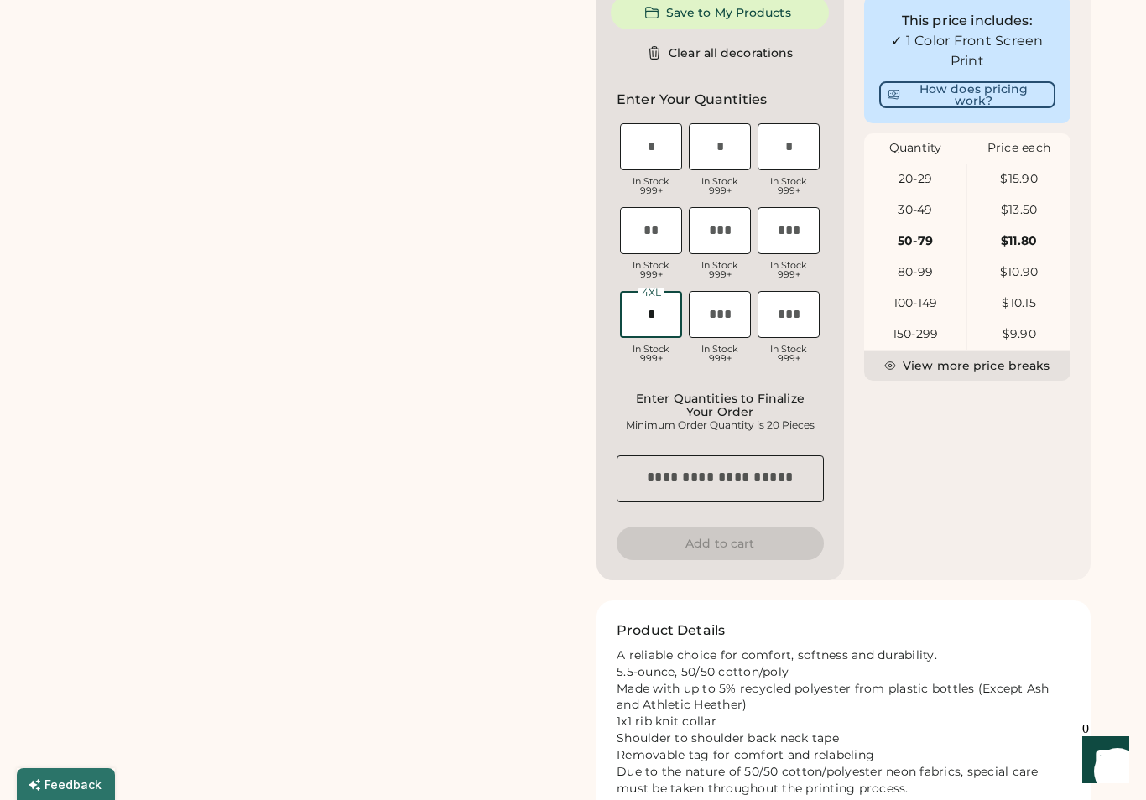
type input "*"
click at [796, 240] on input "tel" at bounding box center [789, 230] width 62 height 47
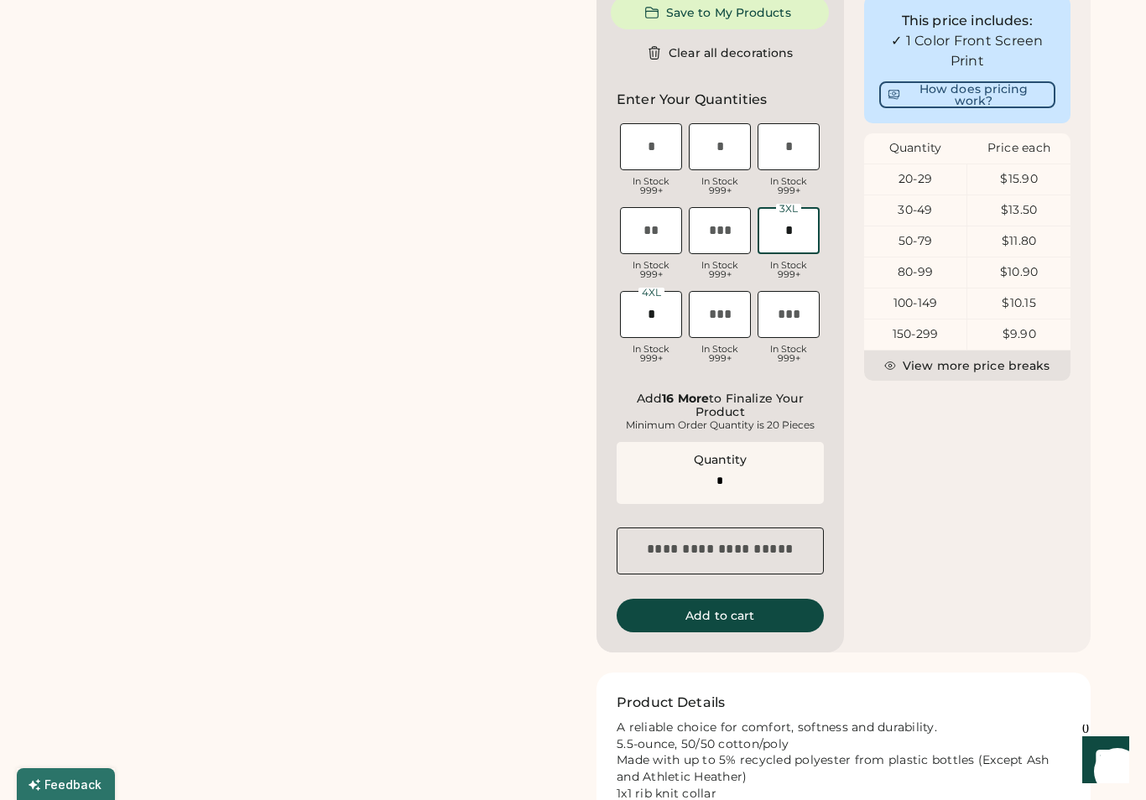
type input "*"
click at [727, 235] on input "tel" at bounding box center [720, 230] width 62 height 47
type input "*"
click at [670, 240] on input "tel" at bounding box center [651, 230] width 62 height 47
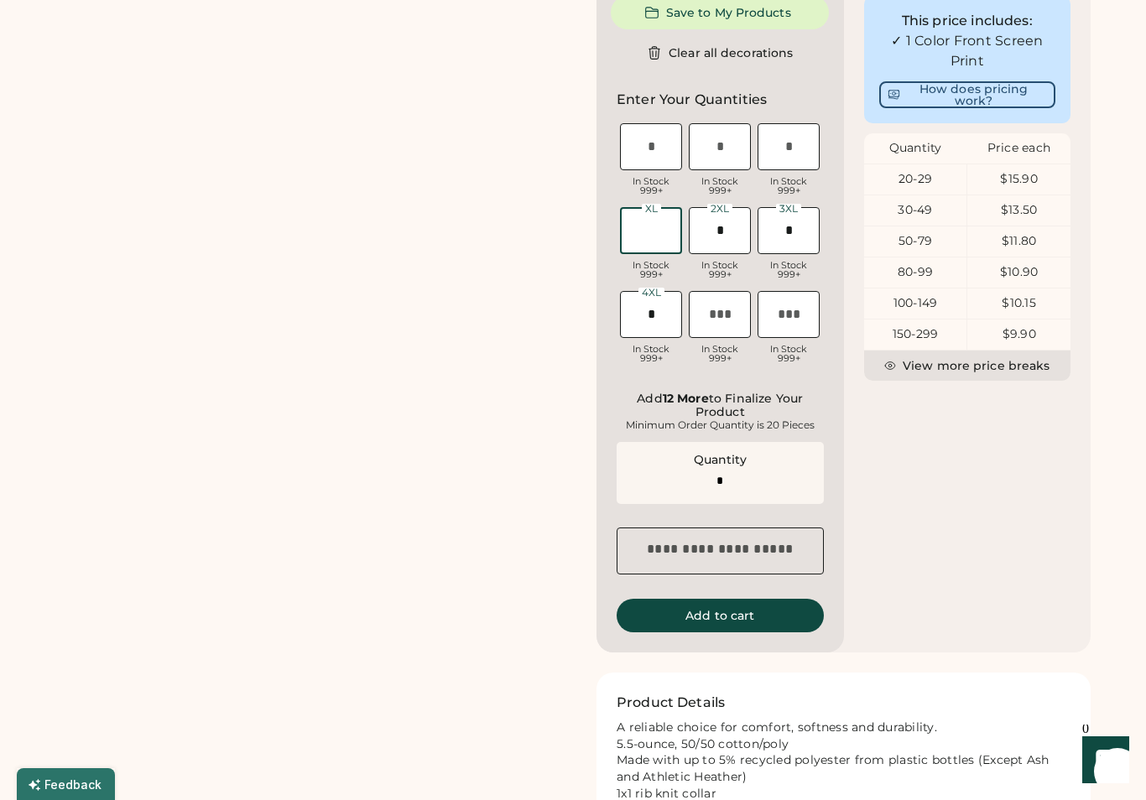
type input "*"
type input "**"
type input "*"
click at [803, 164] on input "tel" at bounding box center [789, 146] width 62 height 47
type input "*"
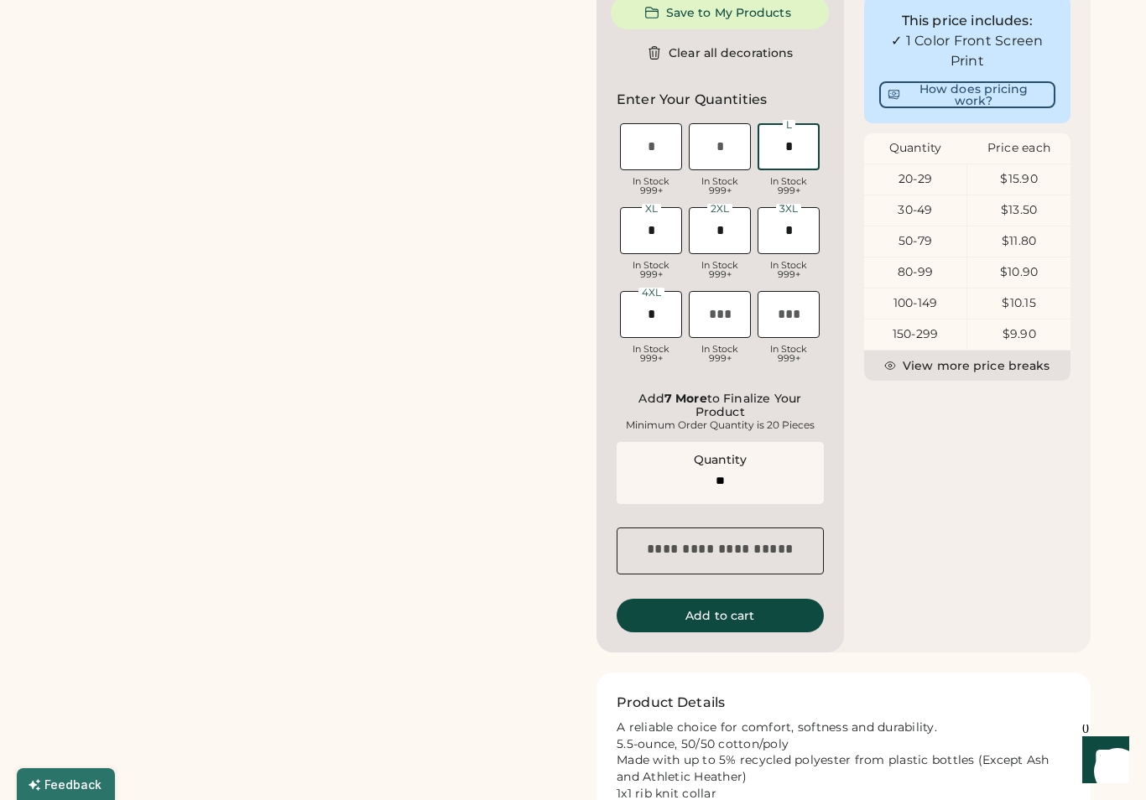
type input "**"
type input "*"
click at [732, 165] on input "tel" at bounding box center [720, 146] width 62 height 47
type input "*"
type input "**"
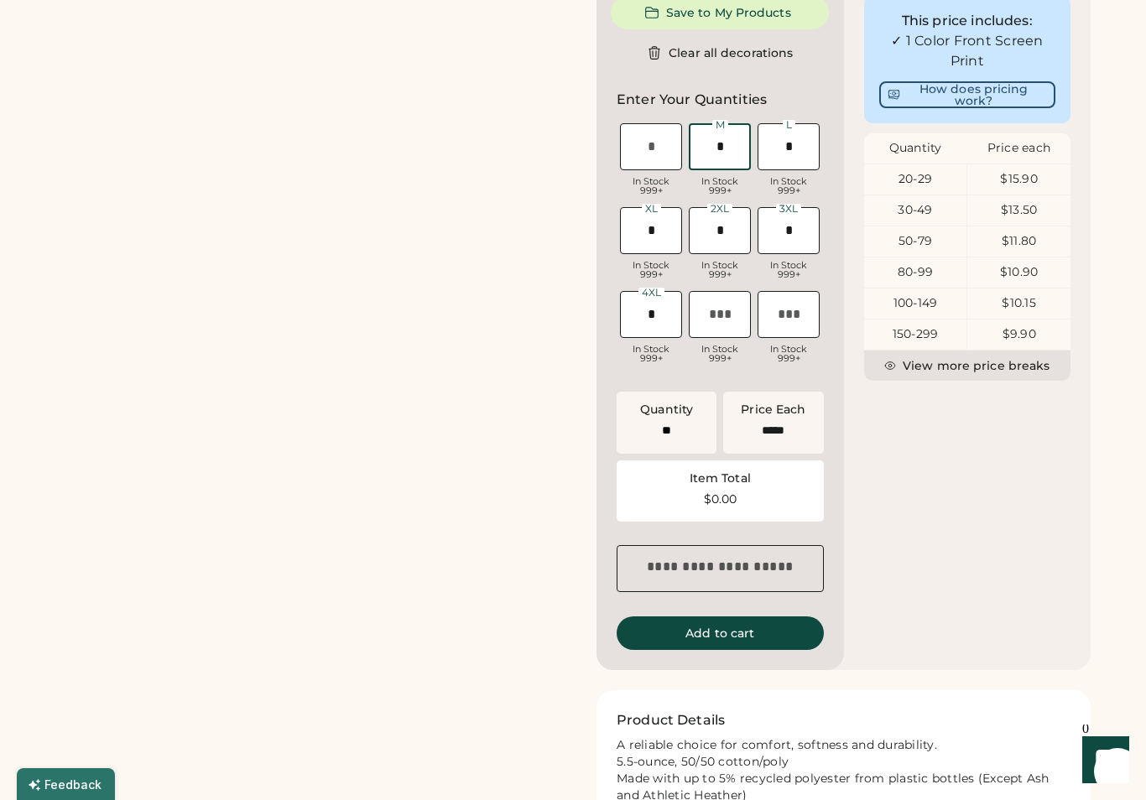
type input "******"
type input "**"
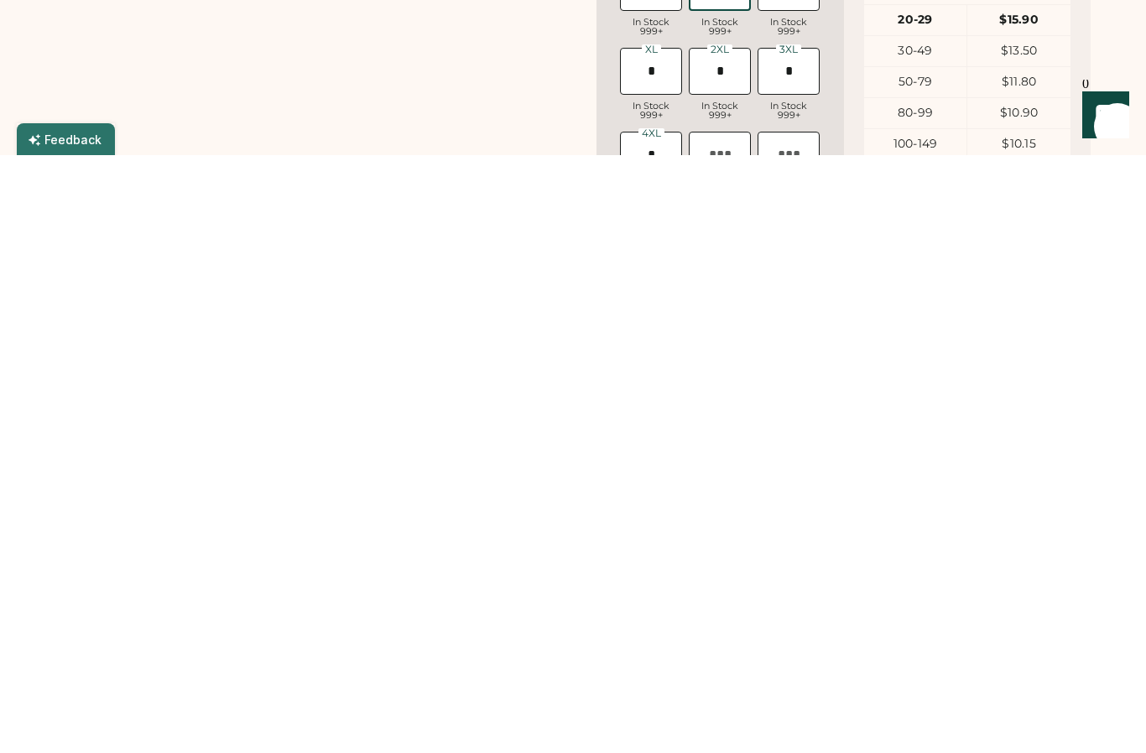
scroll to position [535, 0]
